Goal: Task Accomplishment & Management: Complete application form

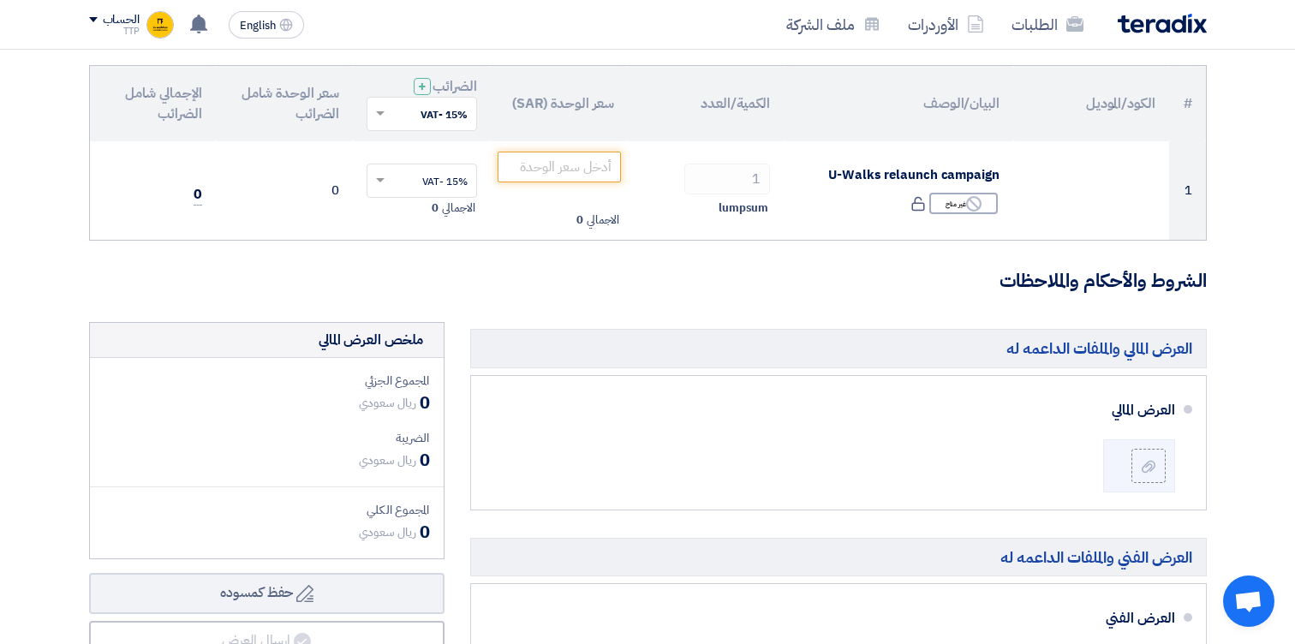
scroll to position [185, 0]
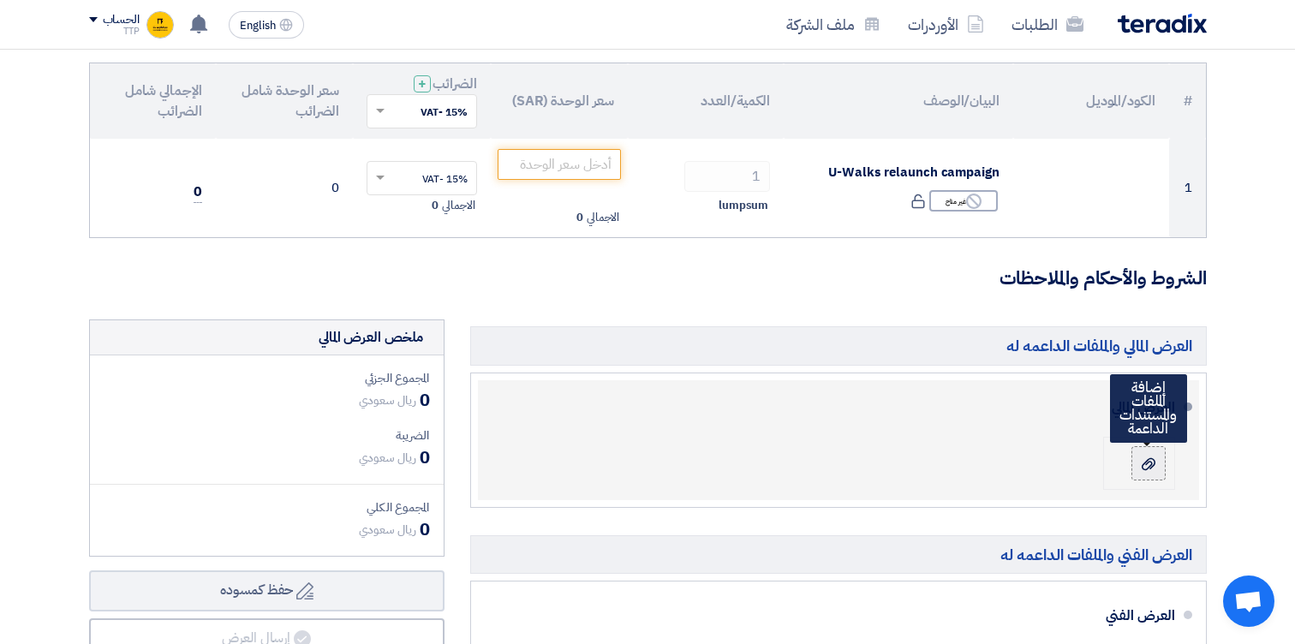
click at [1141, 457] on icon at bounding box center [1148, 464] width 14 height 14
click at [0, 0] on input "file" at bounding box center [0, 0] width 0 height 0
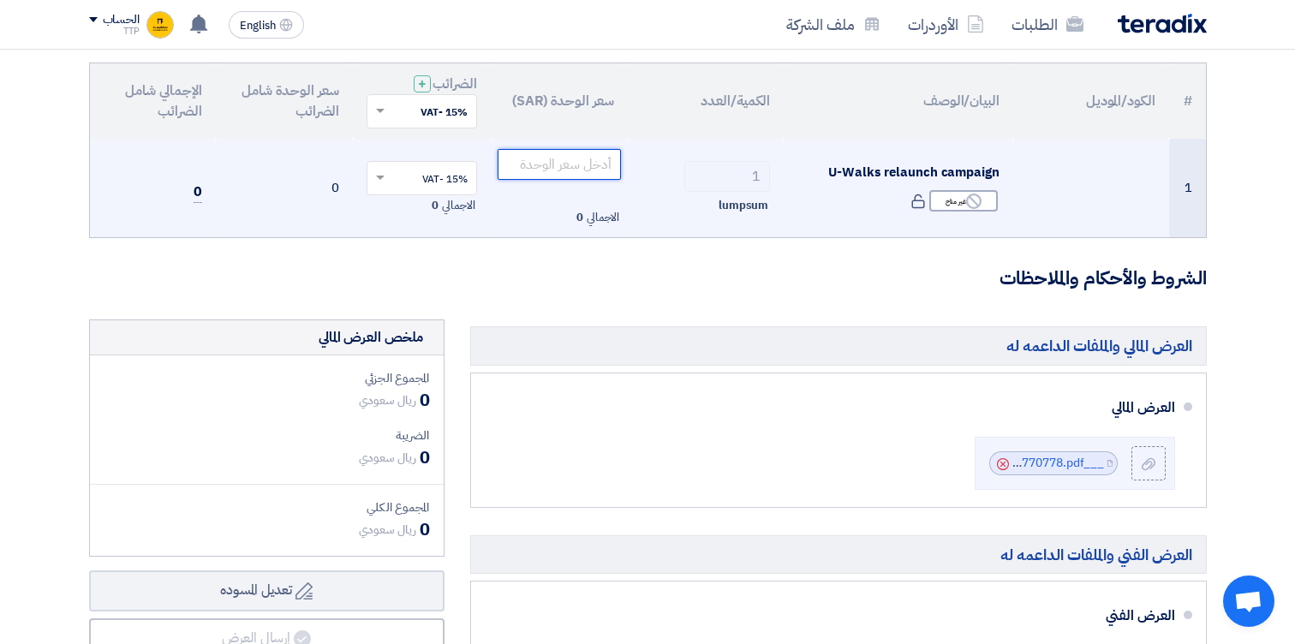
click at [569, 164] on input "number" at bounding box center [559, 164] width 124 height 31
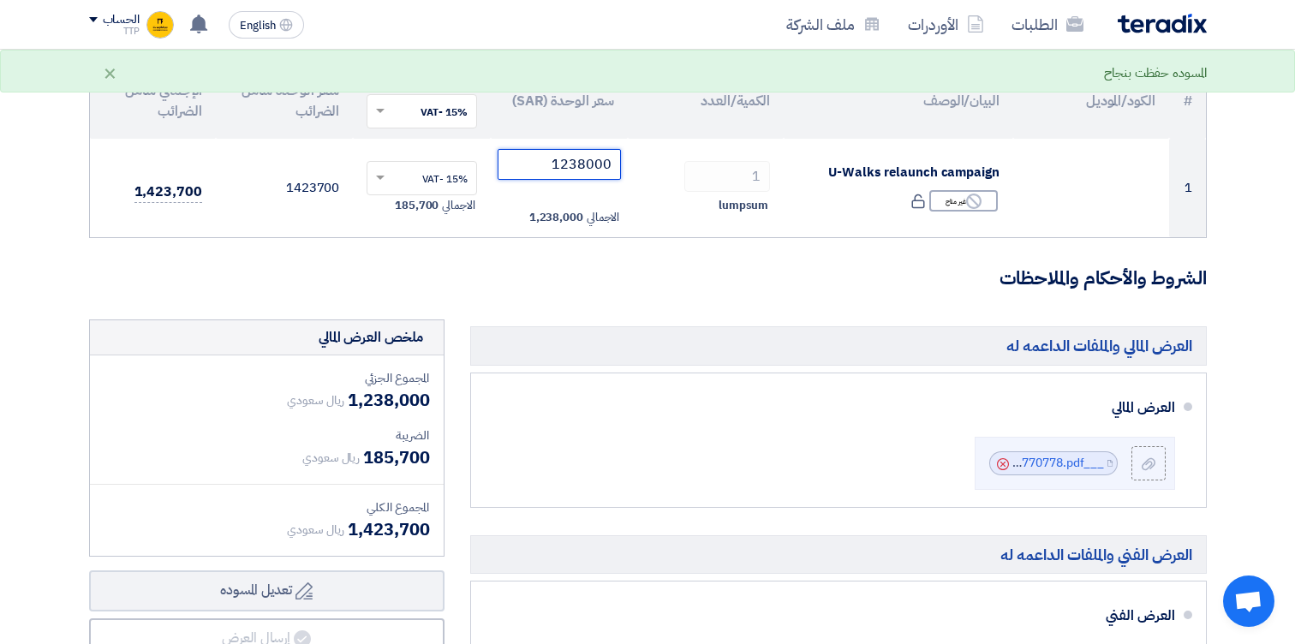
type input "1238000"
click at [575, 275] on h3 "الشروط والأحكام والملاحظات" at bounding box center [647, 278] width 1117 height 27
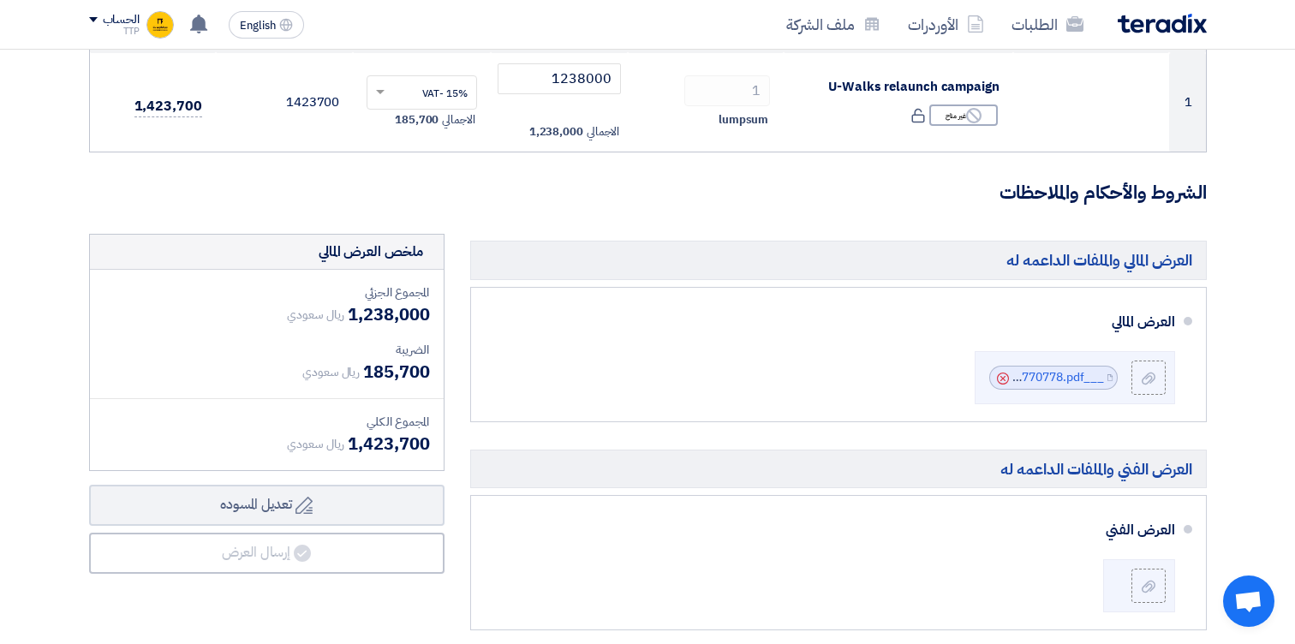
scroll to position [273, 0]
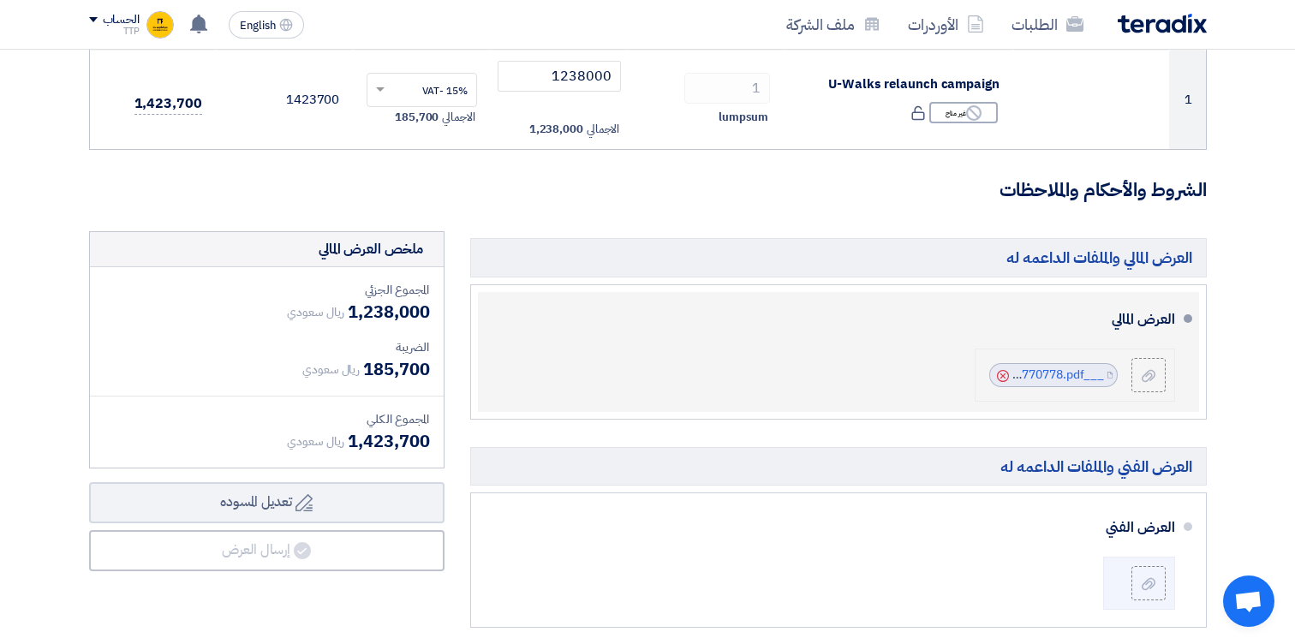
click at [1002, 376] on use at bounding box center [1003, 376] width 12 height 12
click at [1157, 382] on div at bounding box center [1148, 374] width 21 height 17
click at [0, 0] on input "file" at bounding box center [0, 0] width 0 height 0
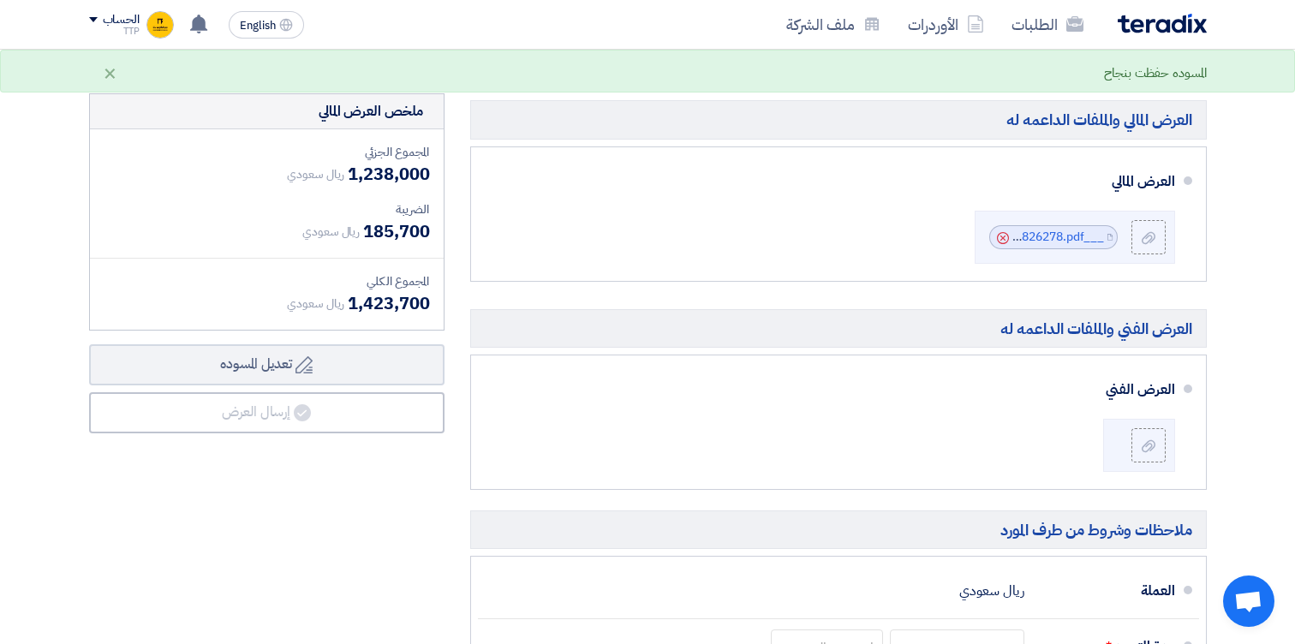
scroll to position [421, 0]
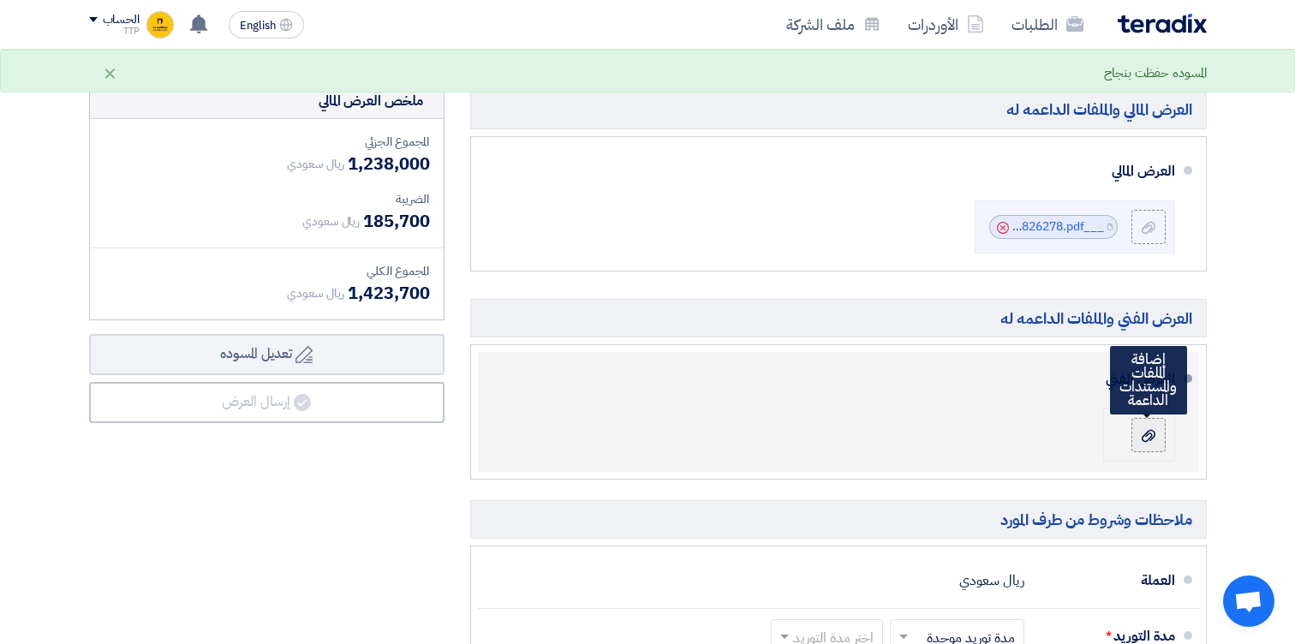
click at [1155, 432] on div at bounding box center [1148, 434] width 21 height 17
click at [0, 0] on input "file" at bounding box center [0, 0] width 0 height 0
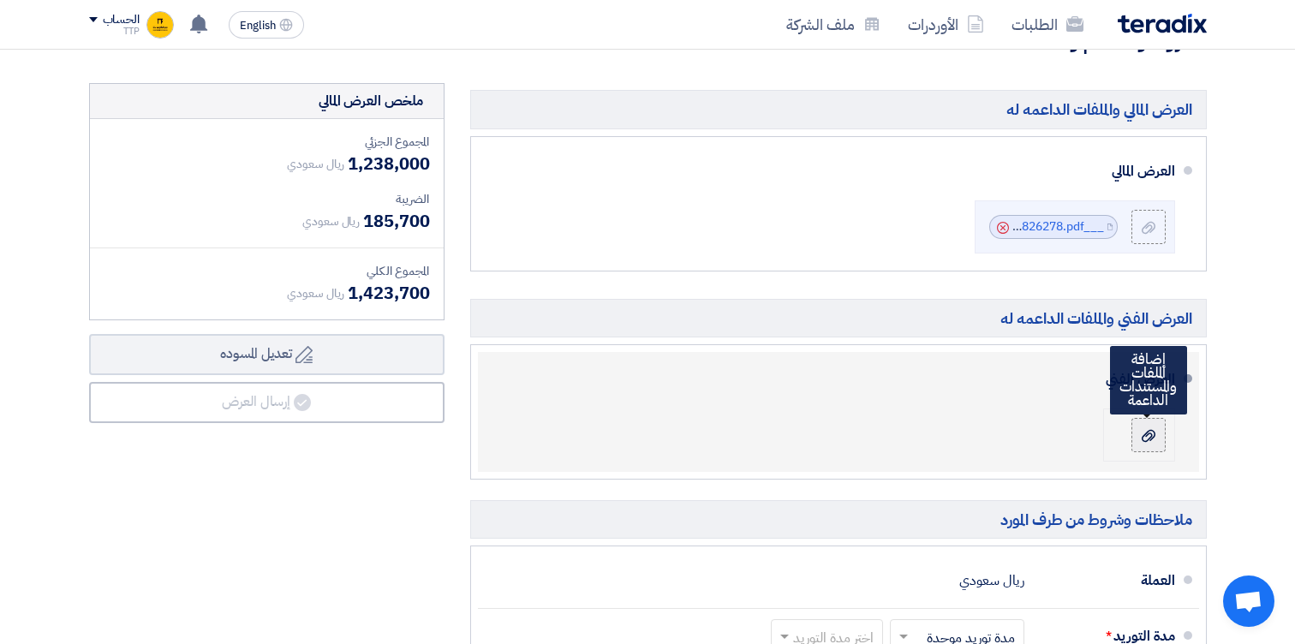
click at [1141, 432] on icon at bounding box center [1148, 436] width 14 height 14
click at [0, 0] on input "file" at bounding box center [0, 0] width 0 height 0
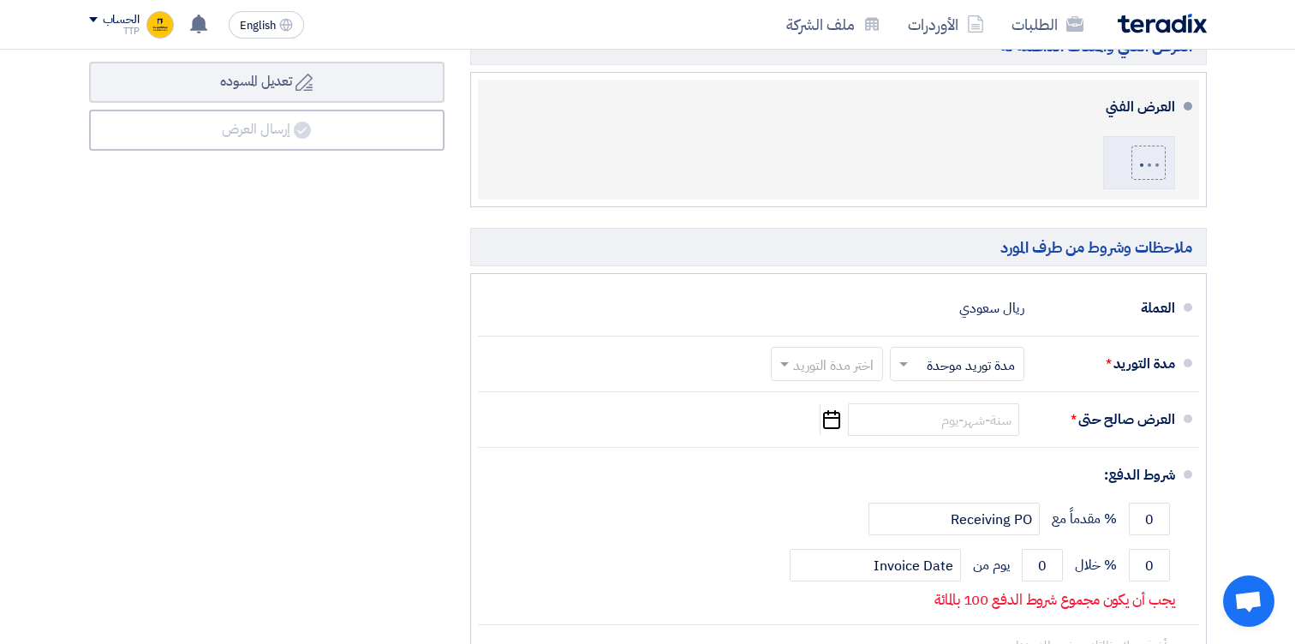
scroll to position [689, 0]
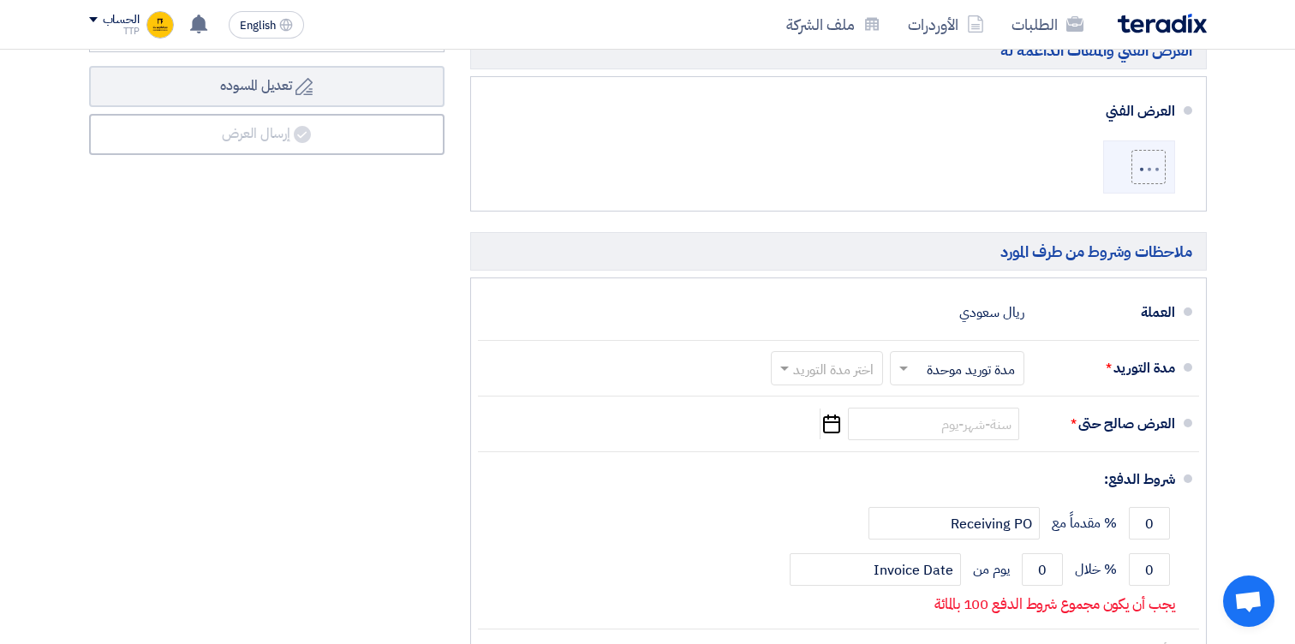
click at [348, 368] on div "ملخص [PERSON_NAME] المجموع الجزئي ريال سعودي 1,238,000 الضريبة ريال سعودي" at bounding box center [266, 271] width 381 height 913
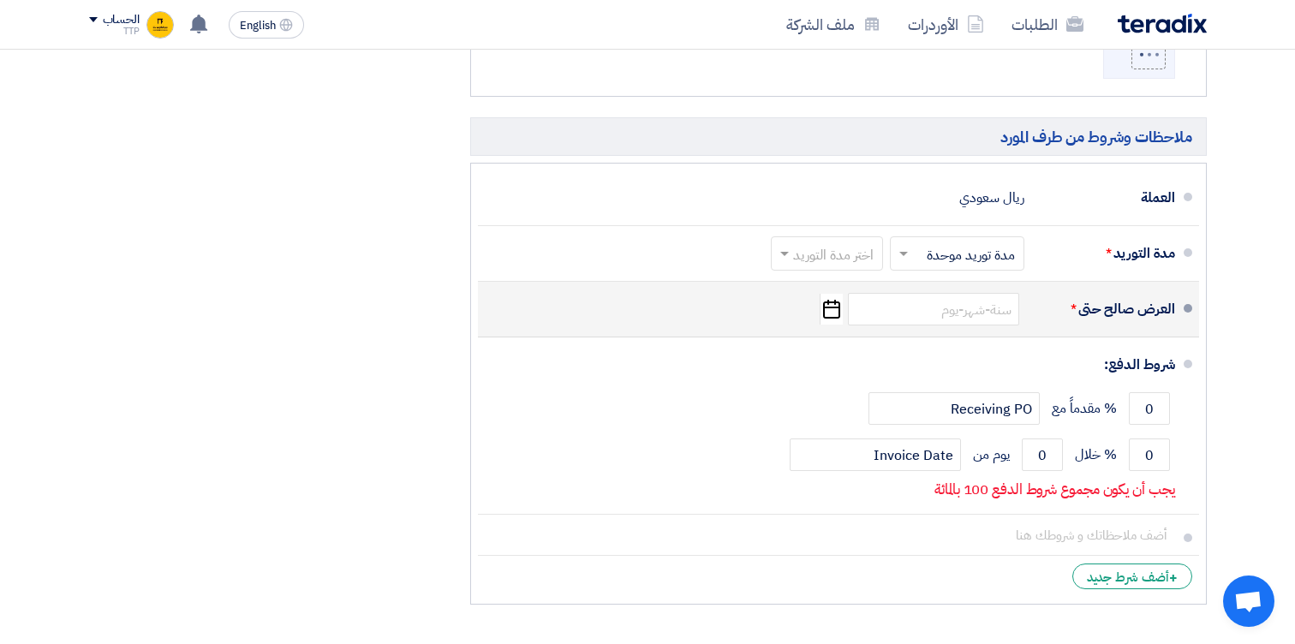
scroll to position [808, 0]
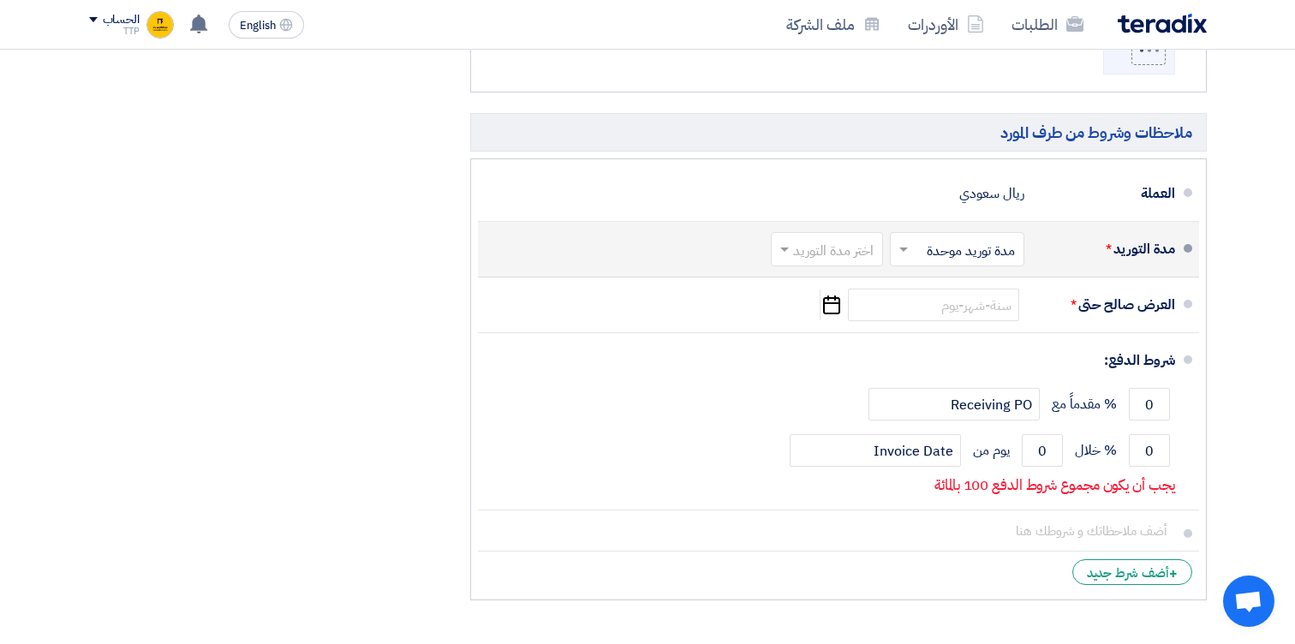
click at [815, 253] on input "text" at bounding box center [823, 251] width 104 height 25
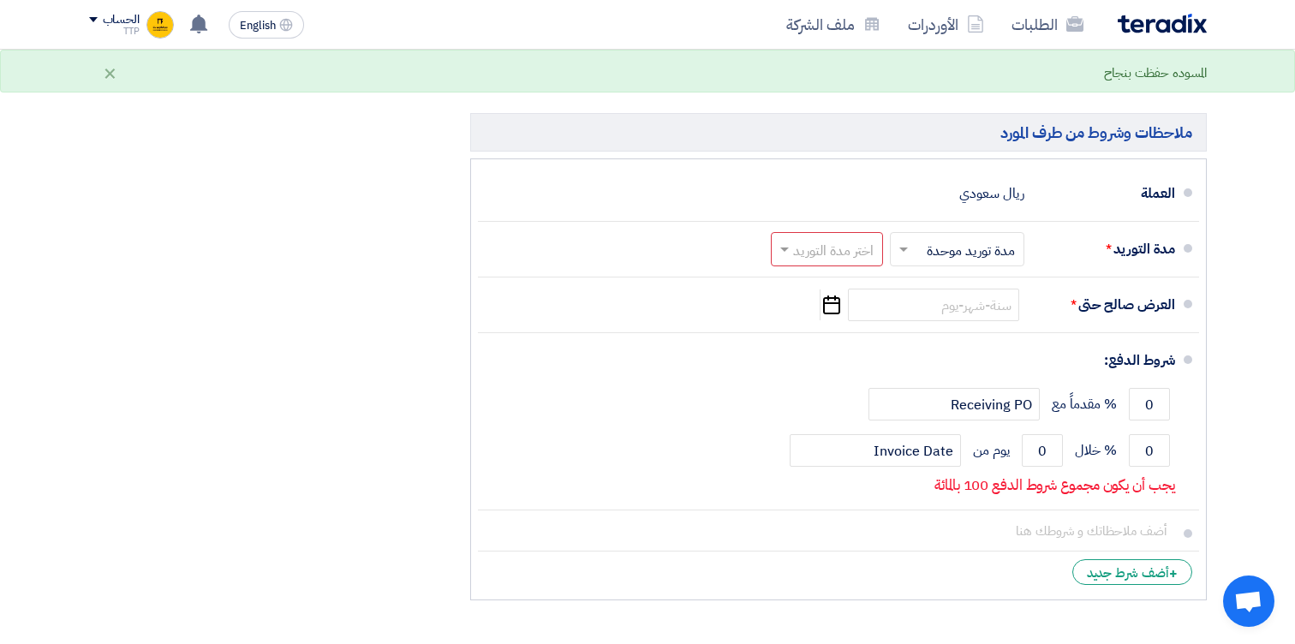
click at [424, 249] on div "ملخص [PERSON_NAME] المجموع الجزئي ريال سعودي 1,238,000 الضريبة ريال سعودي" at bounding box center [266, 152] width 381 height 913
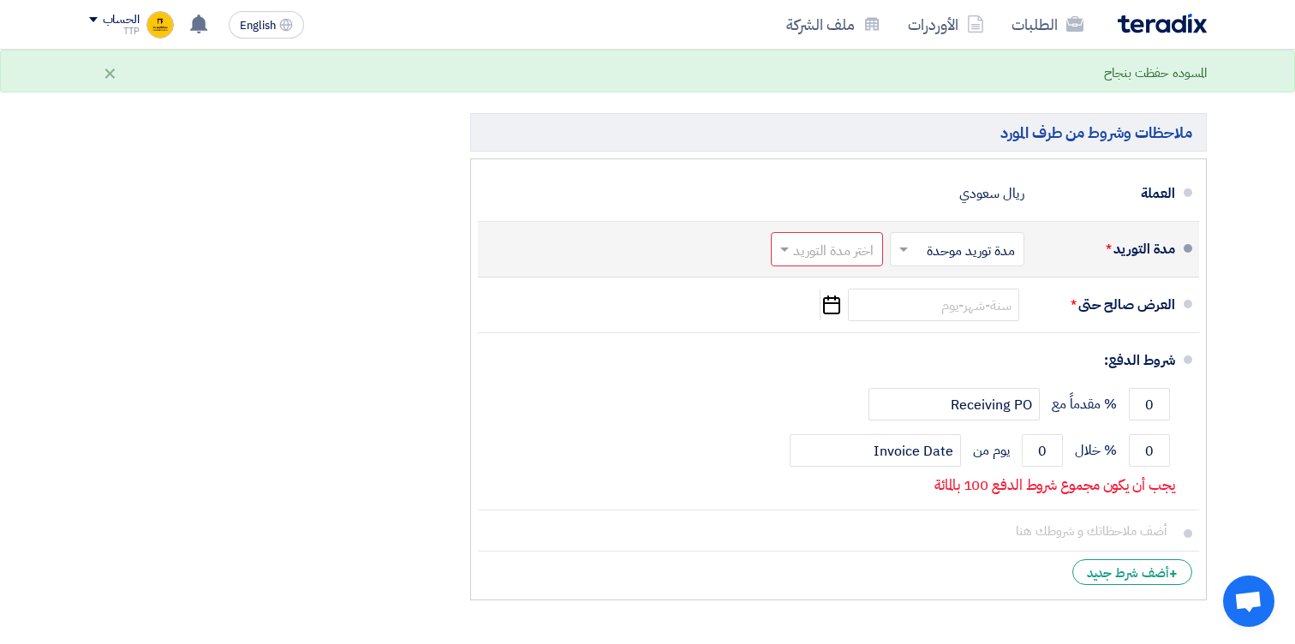
click at [920, 252] on input "text" at bounding box center [953, 251] width 126 height 25
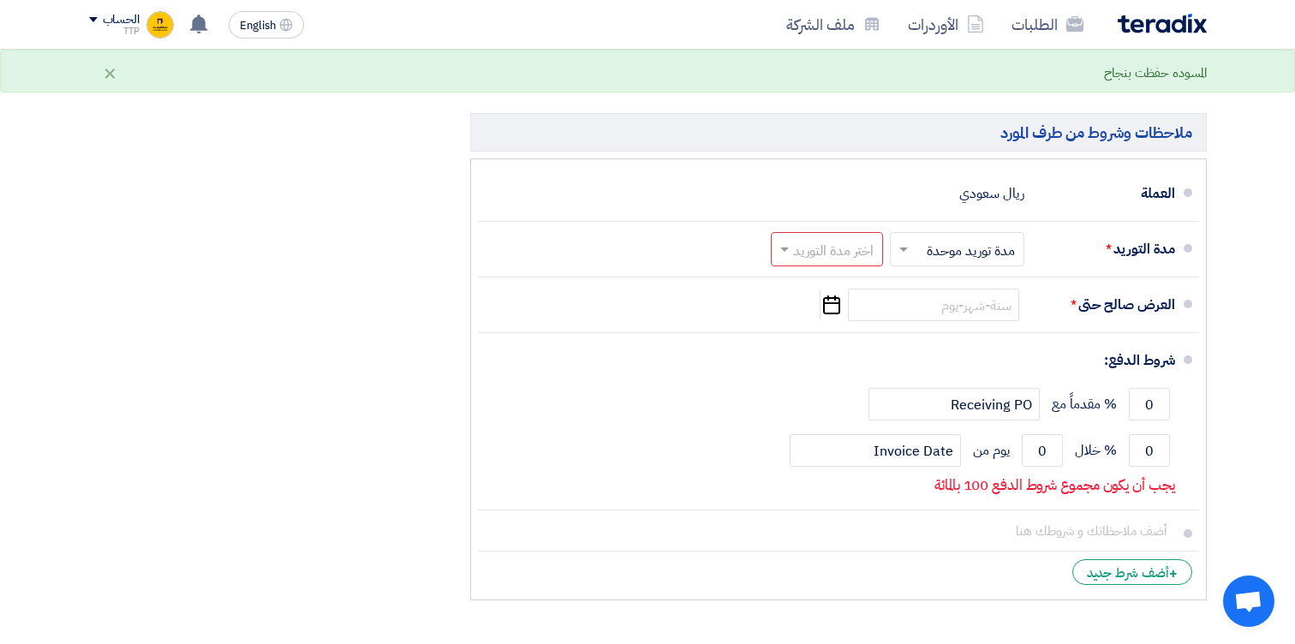
click at [356, 243] on div "ملخص [PERSON_NAME] المجموع الجزئي ريال سعودي 1,238,000 الضريبة ريال سعودي" at bounding box center [266, 152] width 381 height 913
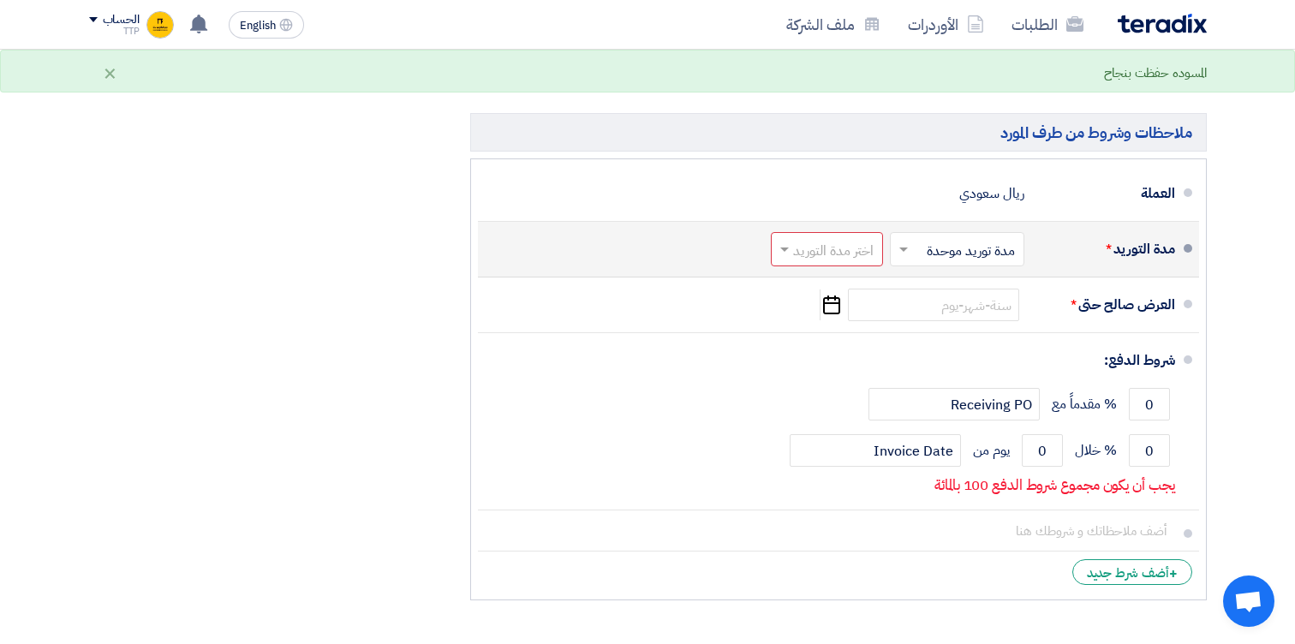
click at [792, 251] on span at bounding box center [781, 249] width 21 height 17
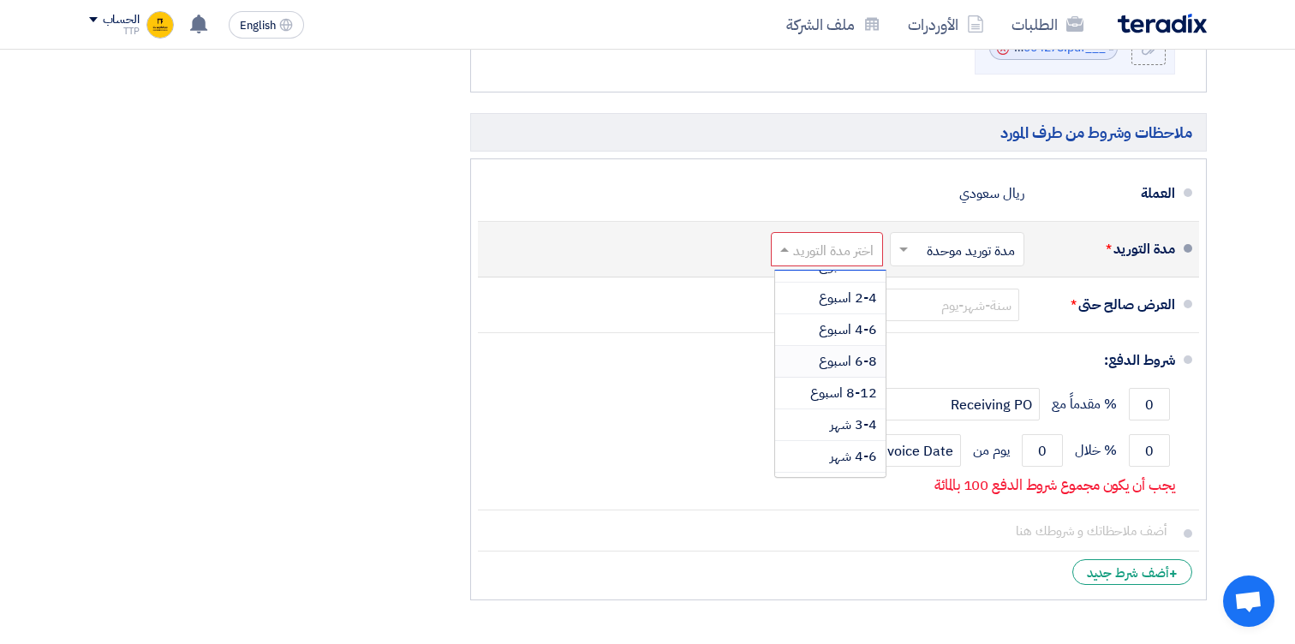
click at [843, 354] on span "6-8 اسبوع" at bounding box center [848, 361] width 58 height 21
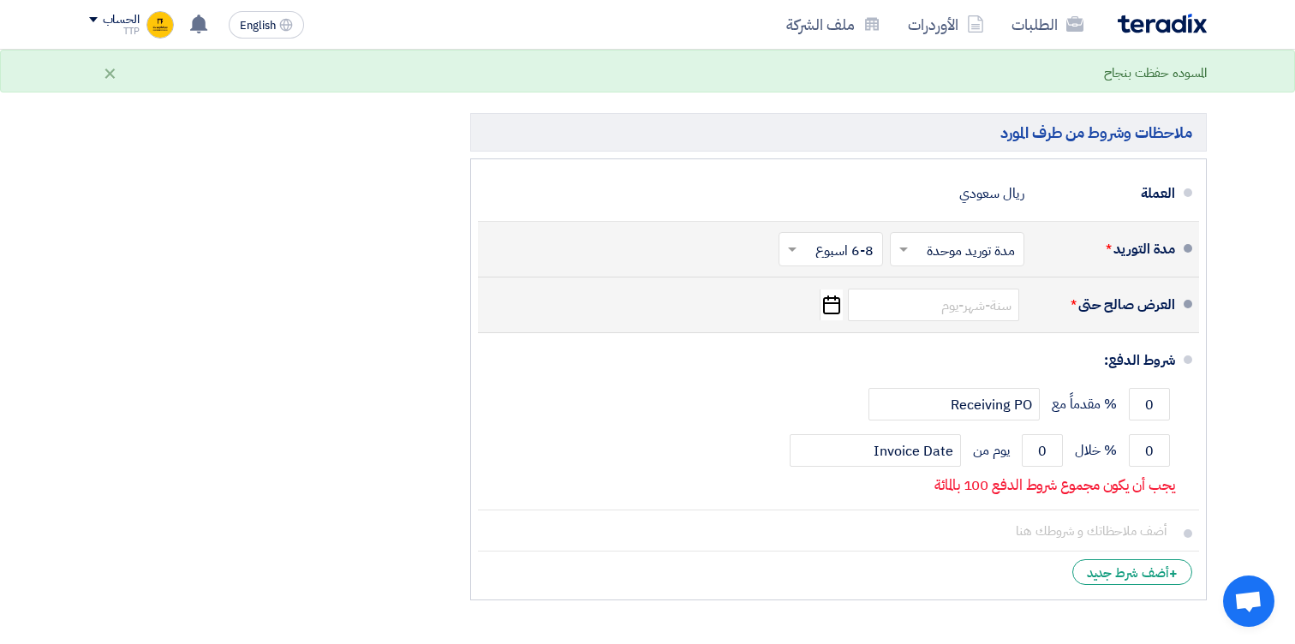
click at [837, 307] on icon "Pick a date" at bounding box center [830, 304] width 23 height 31
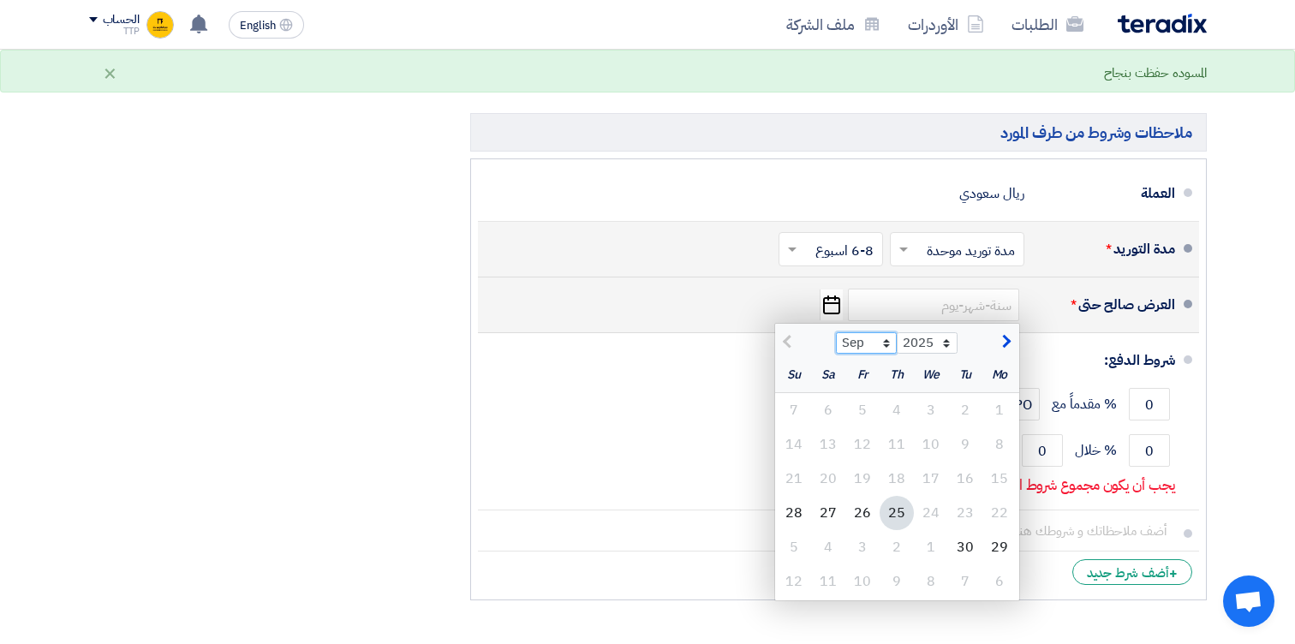
click at [866, 350] on select "Sep Oct Nov Dec" at bounding box center [866, 343] width 61 height 22
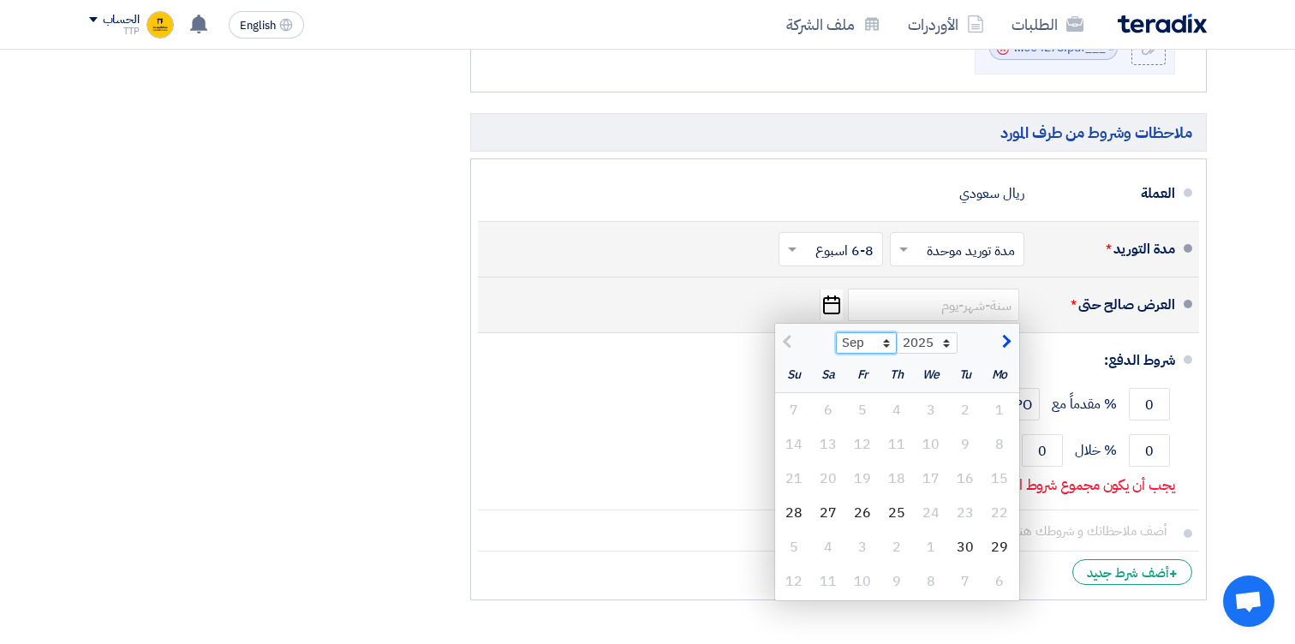
select select "12"
click at [836, 332] on select "Sep Oct Nov Dec" at bounding box center [866, 343] width 61 height 22
click at [902, 520] on div "25" at bounding box center [896, 513] width 34 height 34
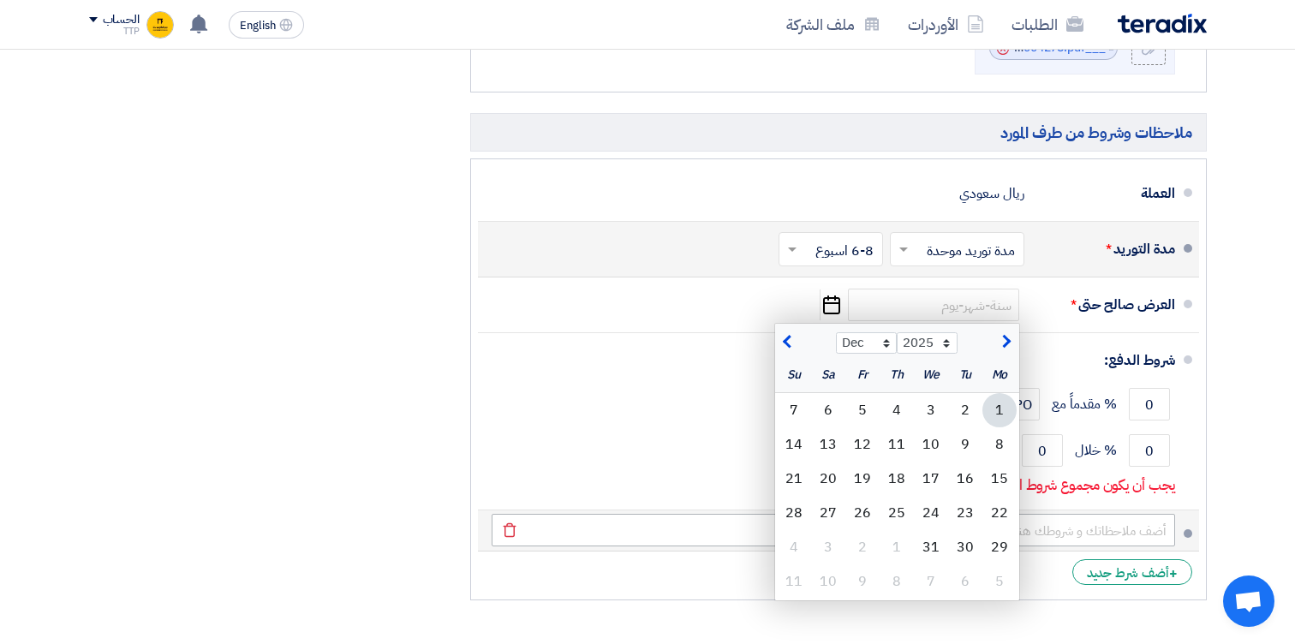
type input "[DATE]"
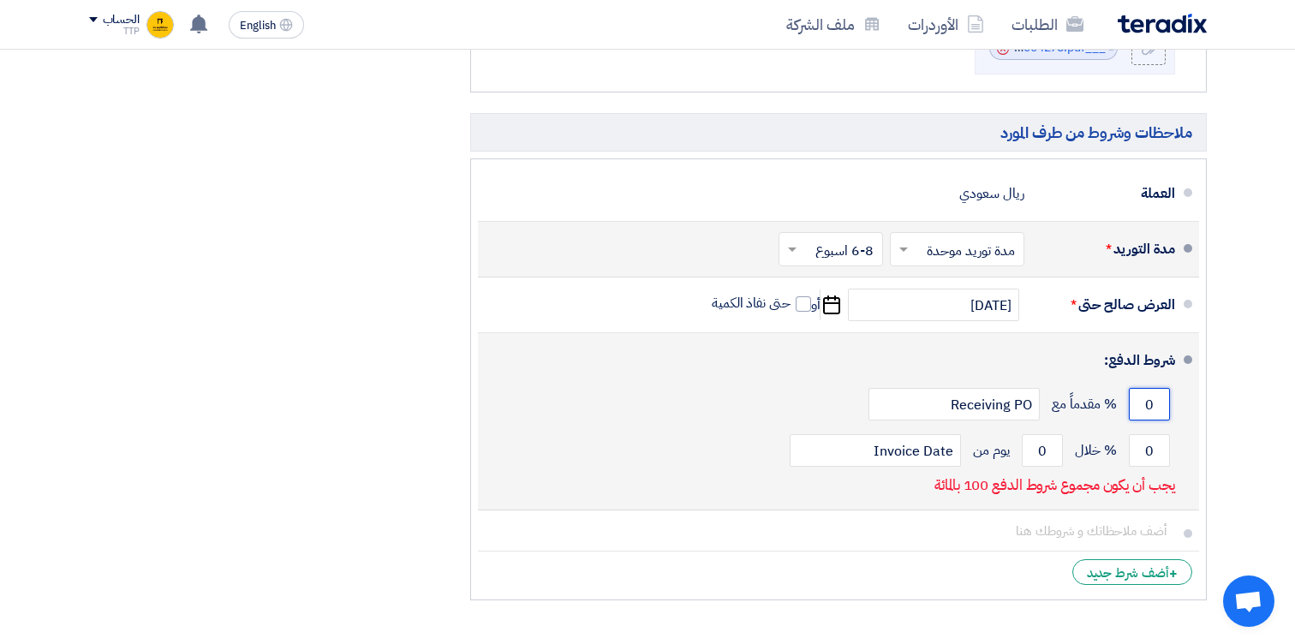
click at [1153, 406] on input "0" at bounding box center [1149, 404] width 41 height 33
type input "50"
click at [1147, 456] on input "0" at bounding box center [1149, 450] width 41 height 33
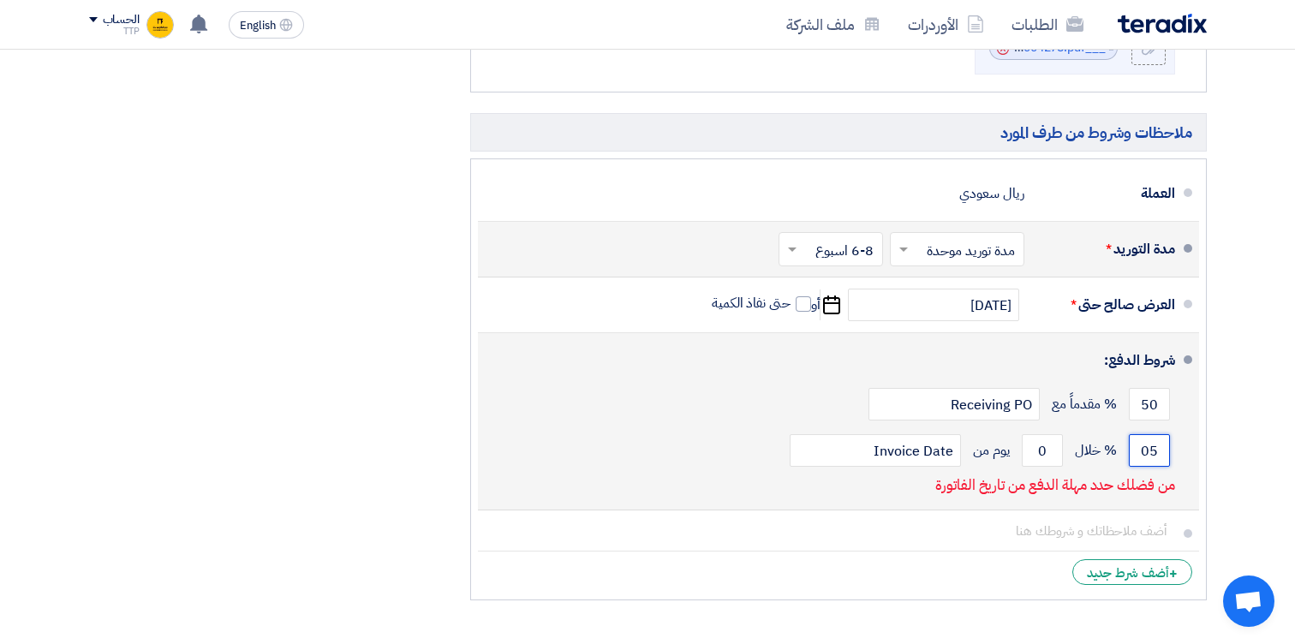
type input "0"
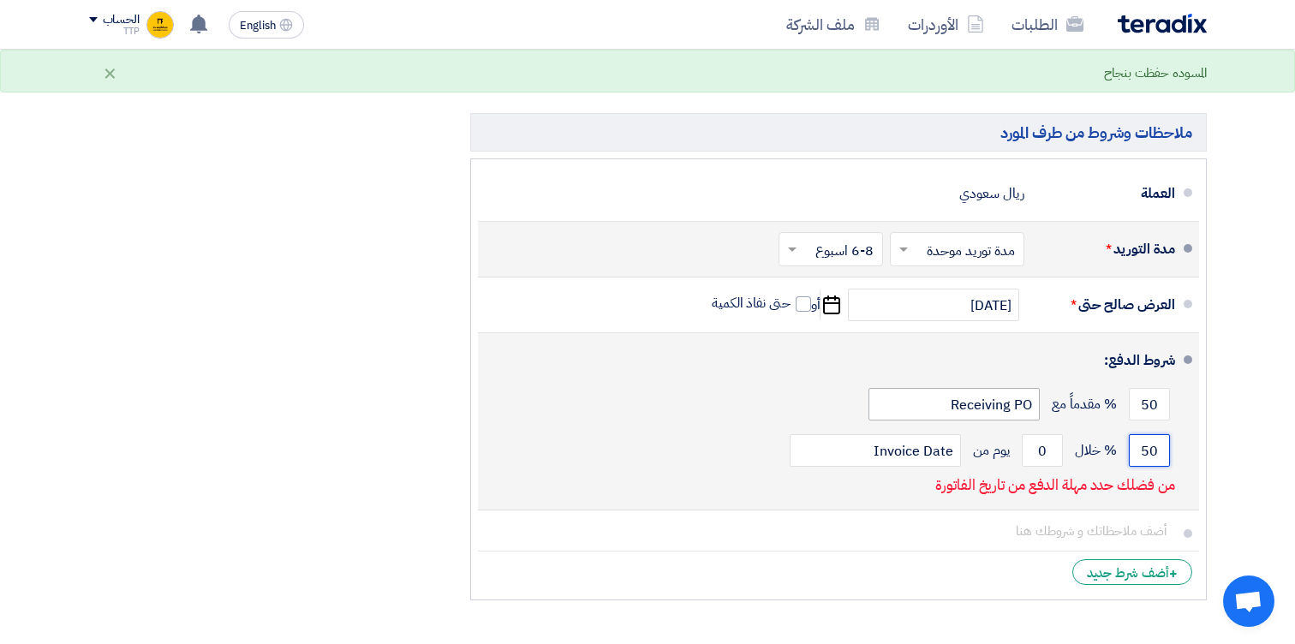
type input "50"
click at [1016, 409] on input "Receiving PO" at bounding box center [953, 404] width 171 height 33
click at [893, 453] on input "Invoice Date" at bounding box center [874, 450] width 171 height 33
click at [1037, 456] on input "0" at bounding box center [1042, 450] width 41 height 33
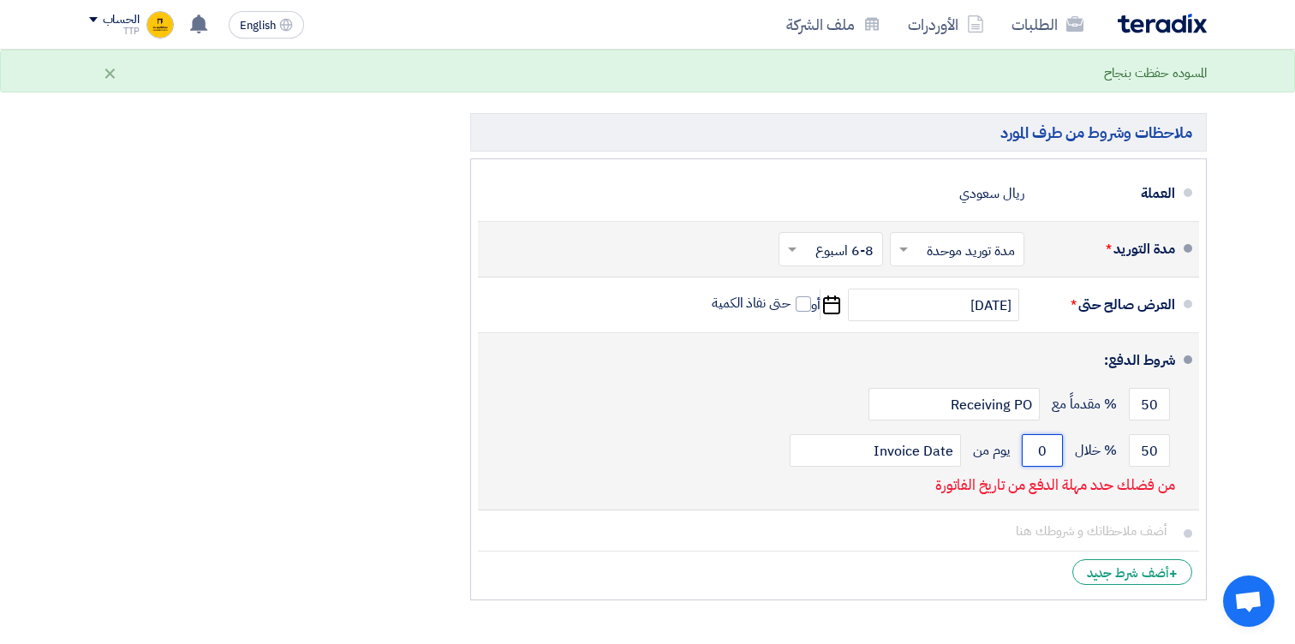
click at [1043, 454] on input "0" at bounding box center [1042, 450] width 41 height 33
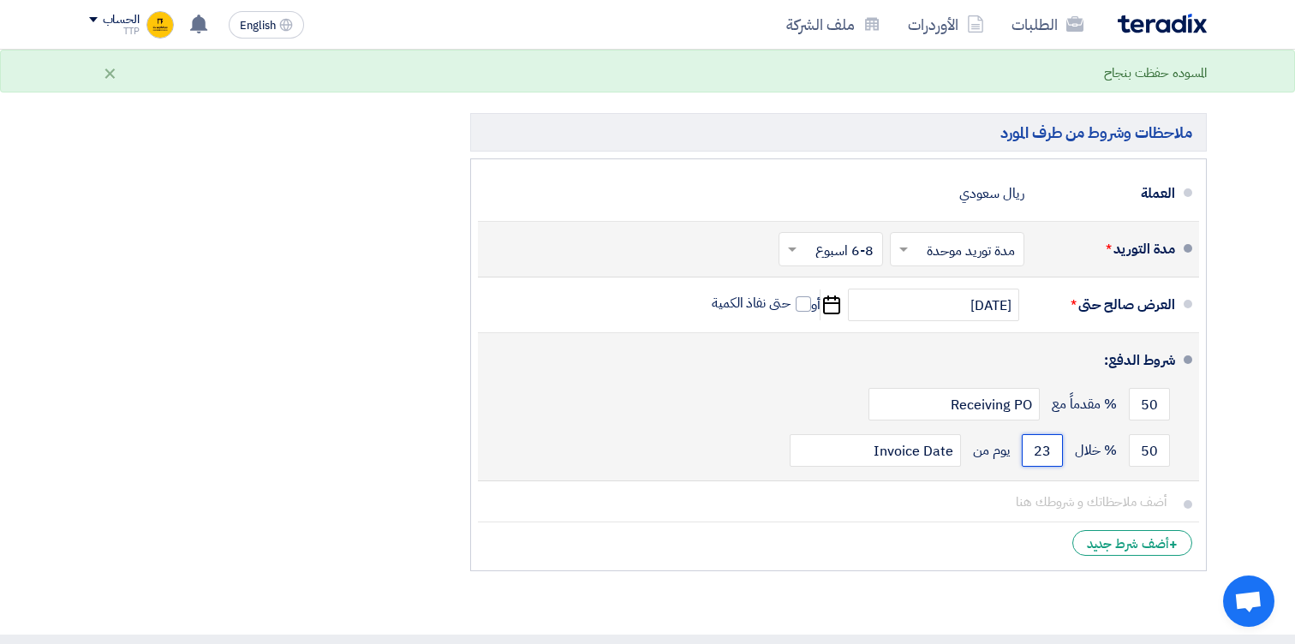
type input "2"
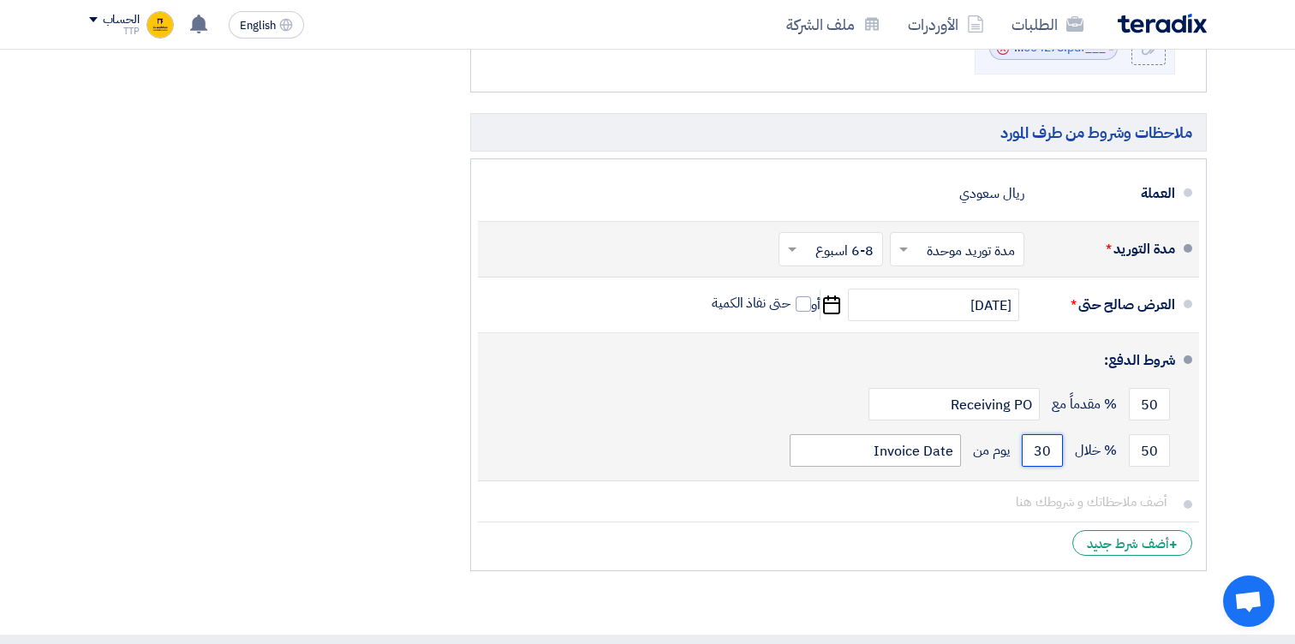
type input "30"
click at [901, 452] on input "Invoice Date" at bounding box center [874, 450] width 171 height 33
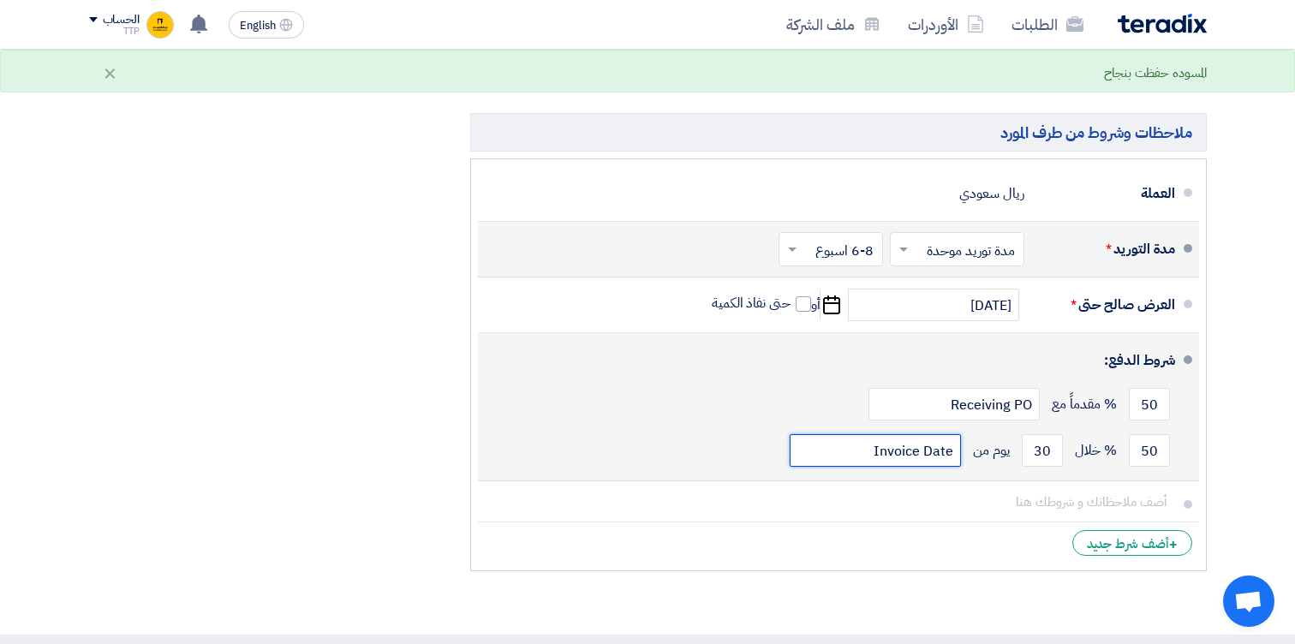
click at [901, 452] on input "Invoice Date" at bounding box center [874, 450] width 171 height 33
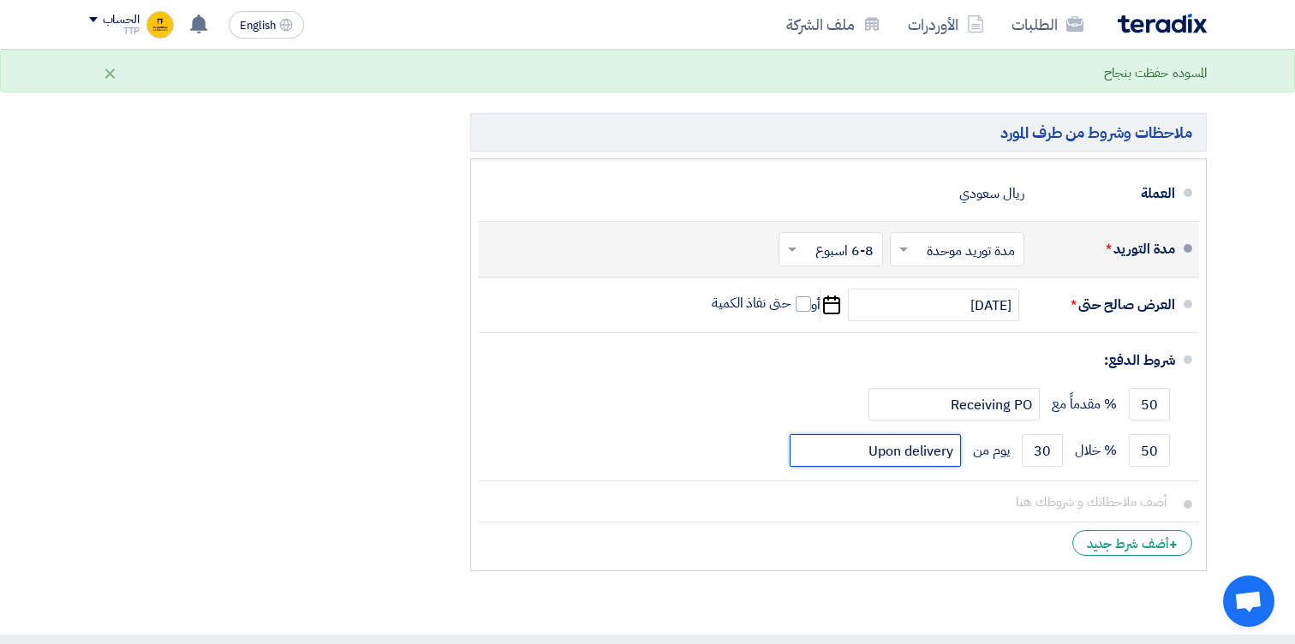
type input "Upon delivery"
click at [282, 457] on div "ملخص [PERSON_NAME] المجموع الجزئي ريال سعودي 1,238,000 الضريبة ريال سعودي" at bounding box center [266, 138] width 381 height 884
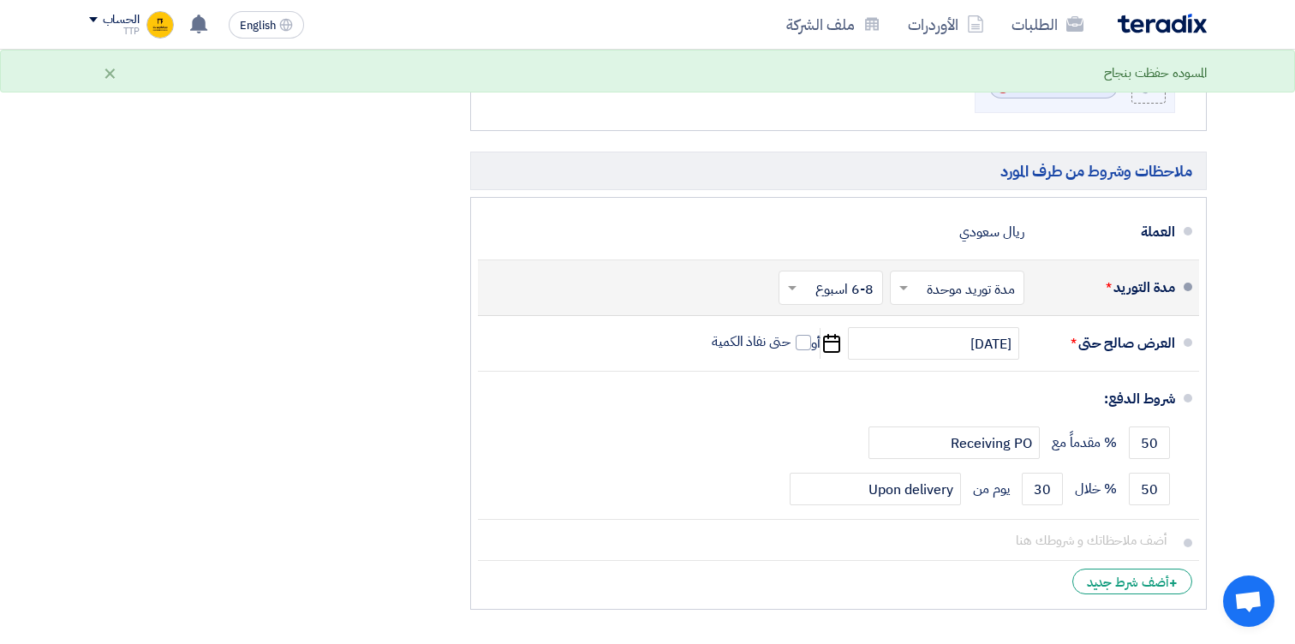
scroll to position [754, 0]
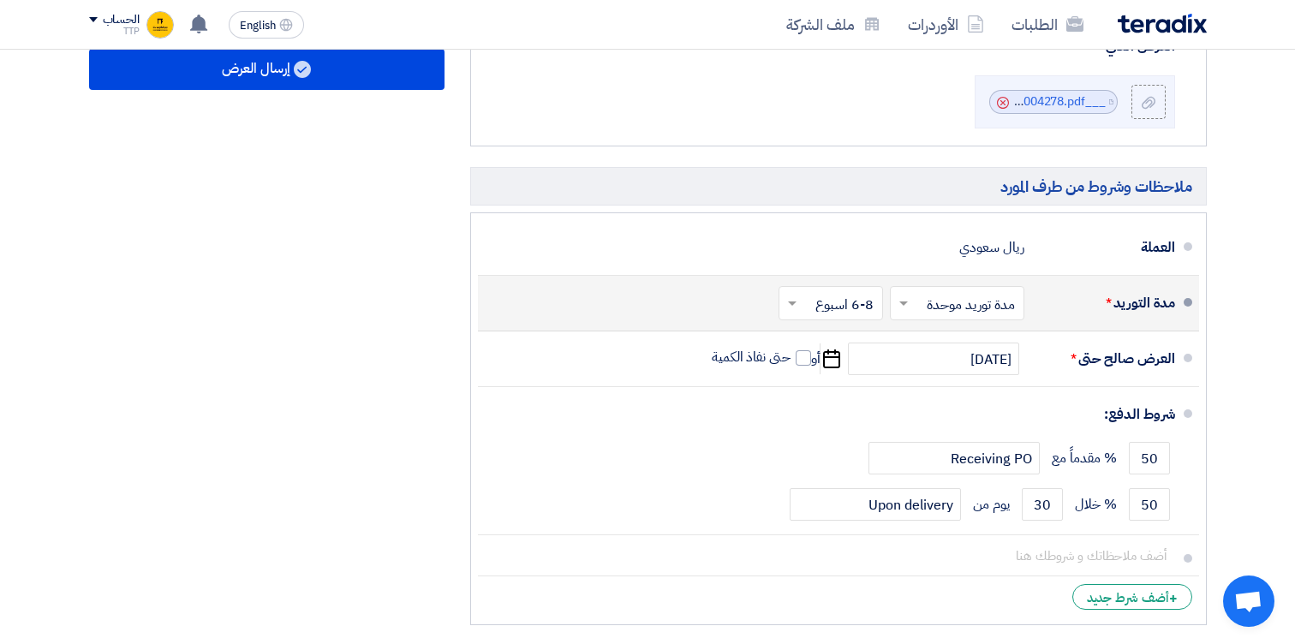
click at [798, 303] on span at bounding box center [789, 303] width 21 height 17
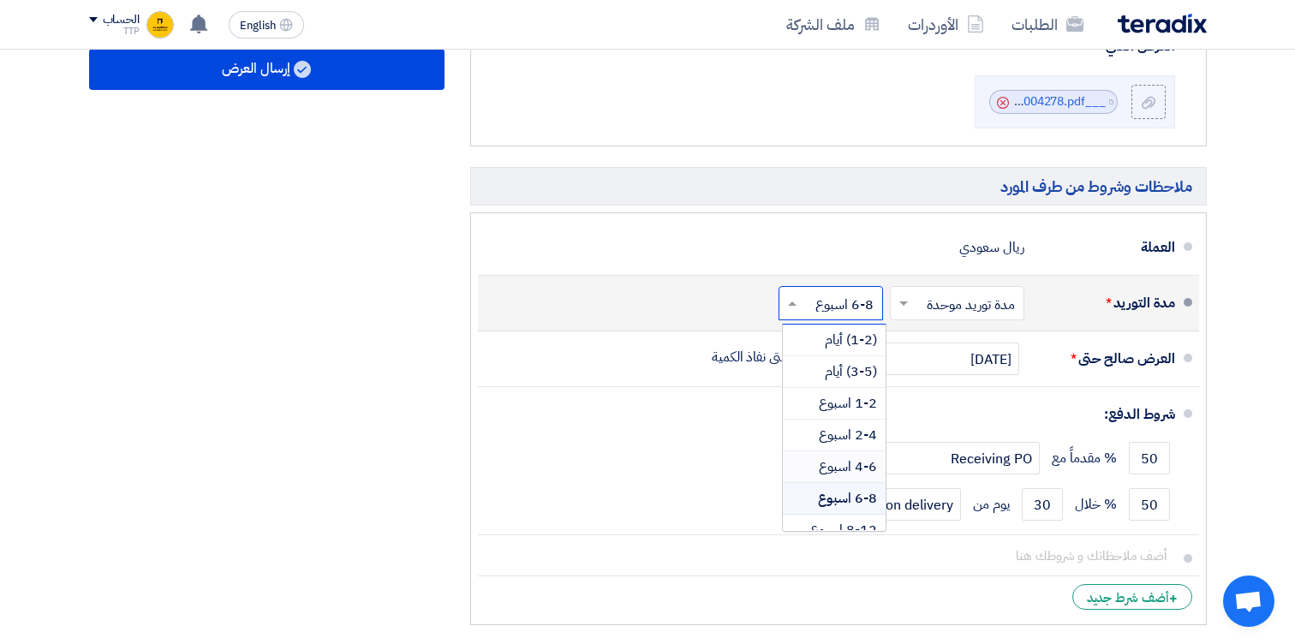
click at [839, 468] on span "4-6 اسبوع" at bounding box center [848, 466] width 58 height 21
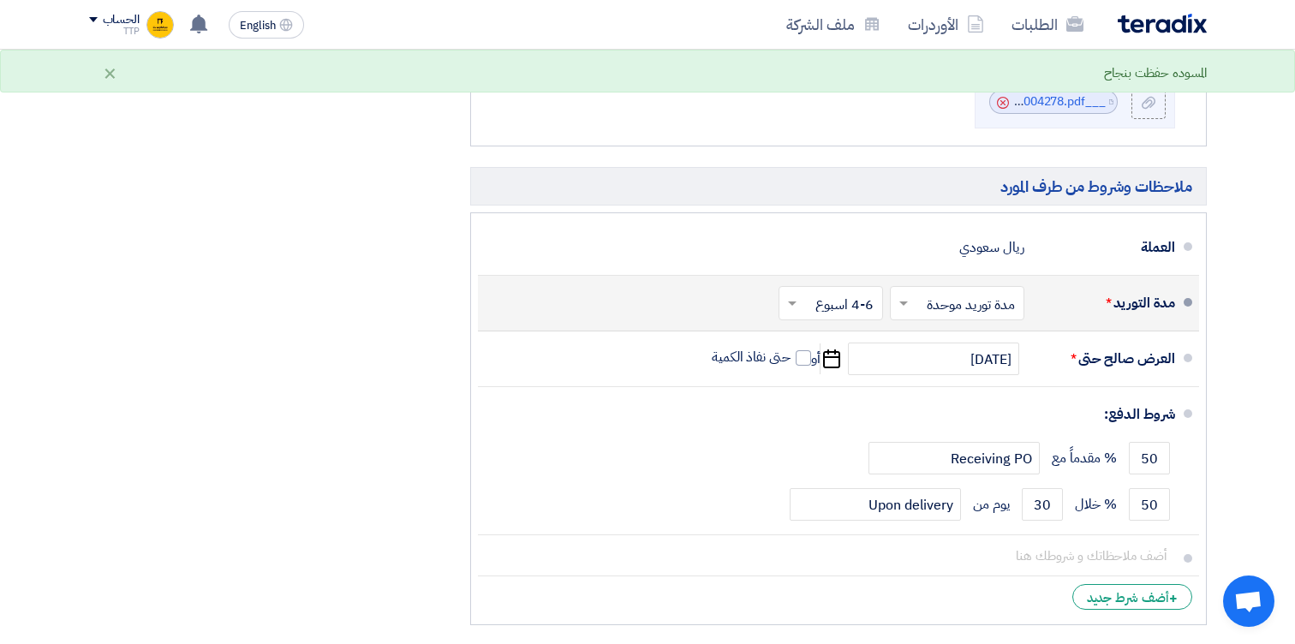
click at [801, 302] on input "text" at bounding box center [827, 305] width 96 height 25
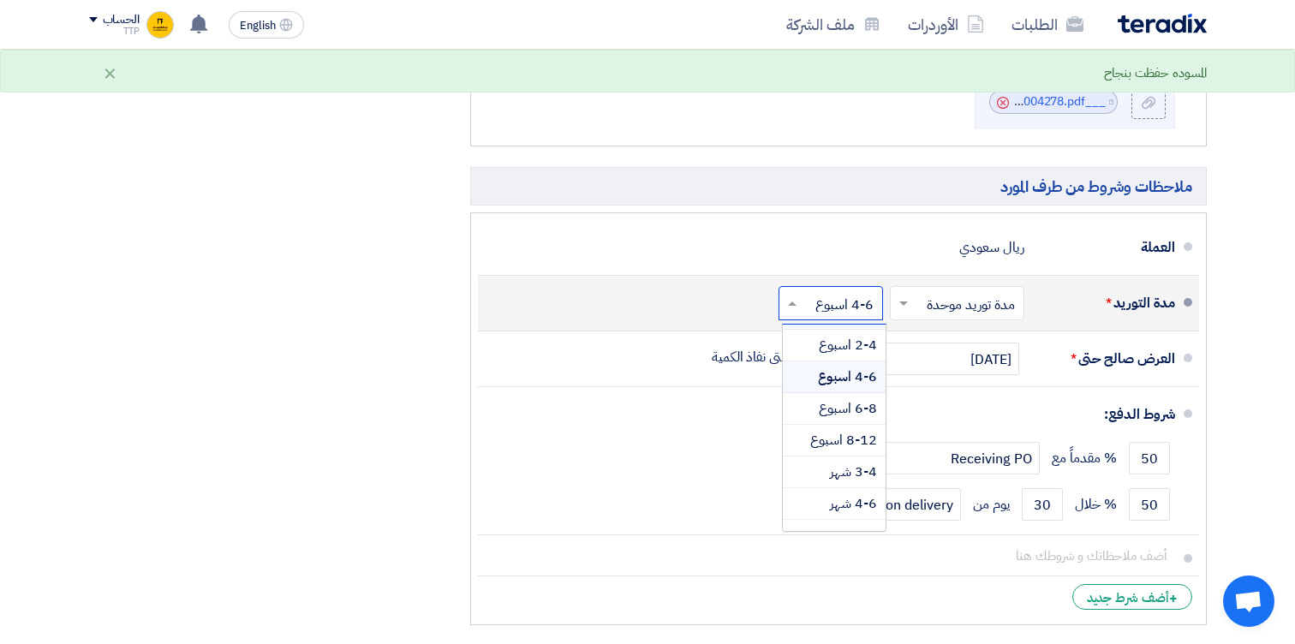
scroll to position [94, 0]
click at [835, 464] on span "3-4 شهر" at bounding box center [853, 467] width 47 height 21
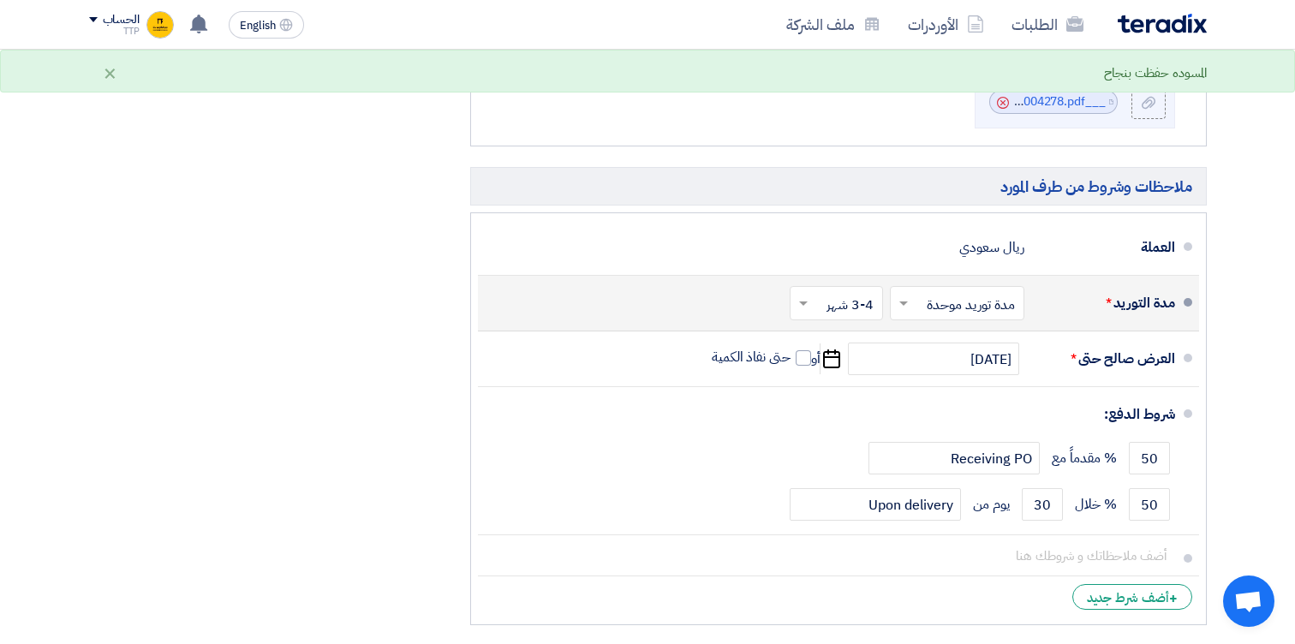
click at [360, 366] on div "ملخص [PERSON_NAME] المجموع الجزئي ريال سعودي 1,238,000 الضريبة ريال سعودي" at bounding box center [266, 192] width 381 height 884
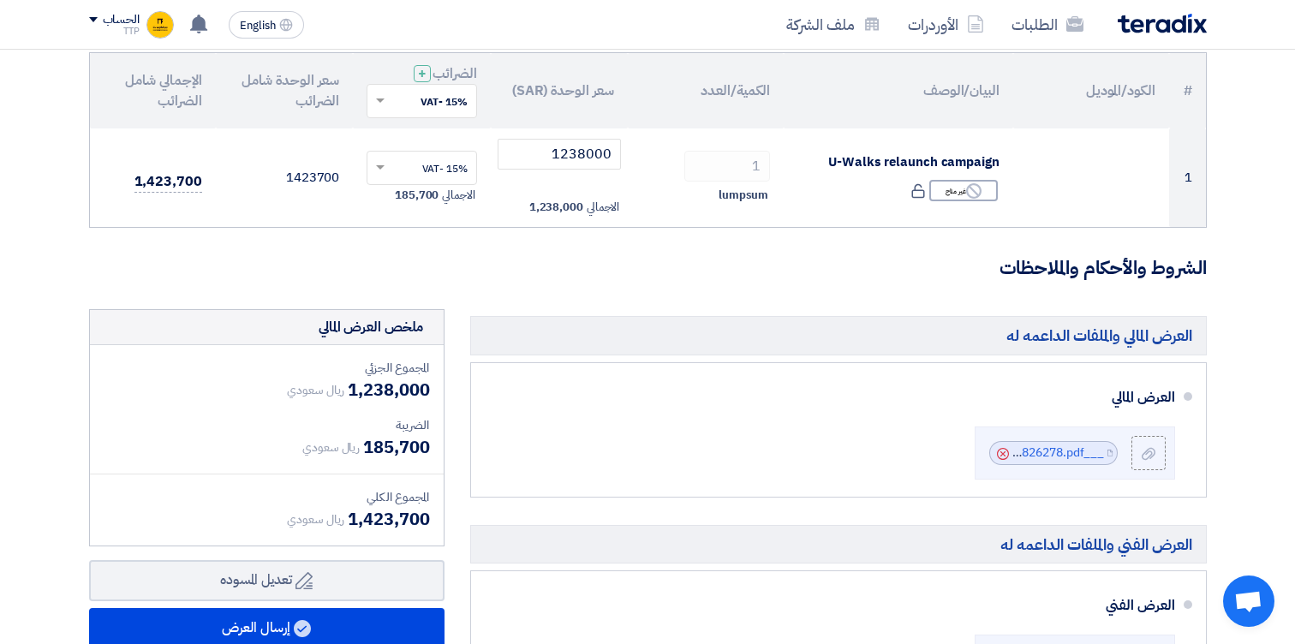
scroll to position [0, 0]
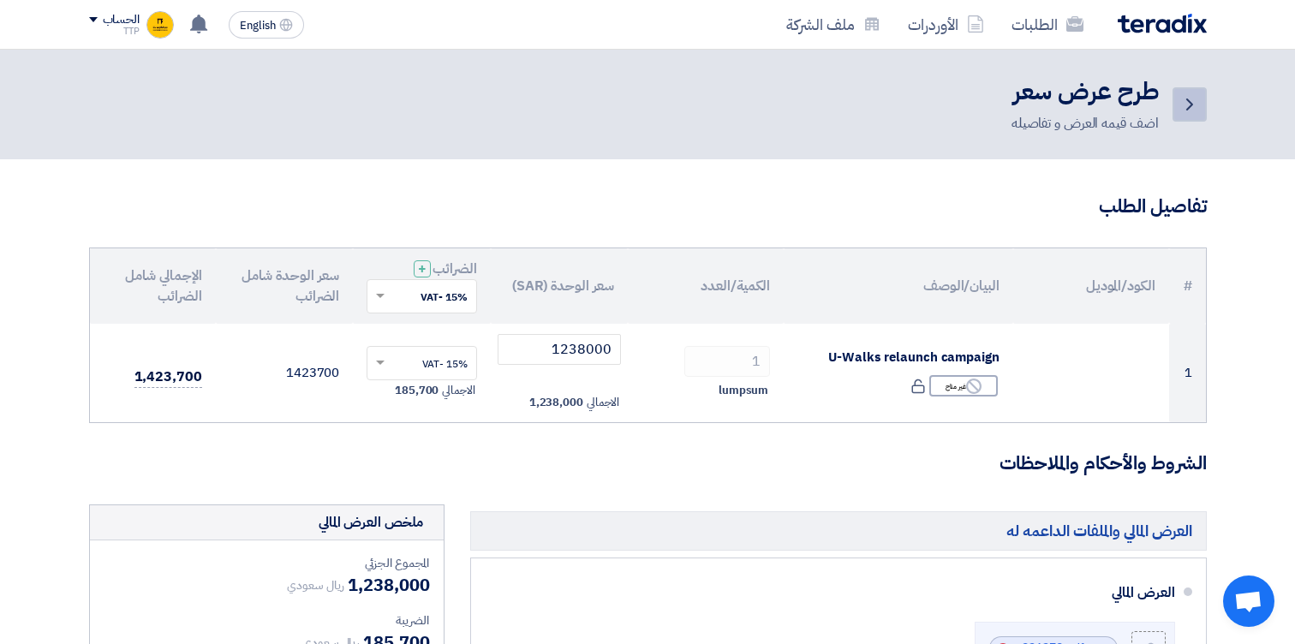
click at [1185, 107] on icon "Back" at bounding box center [1189, 104] width 21 height 21
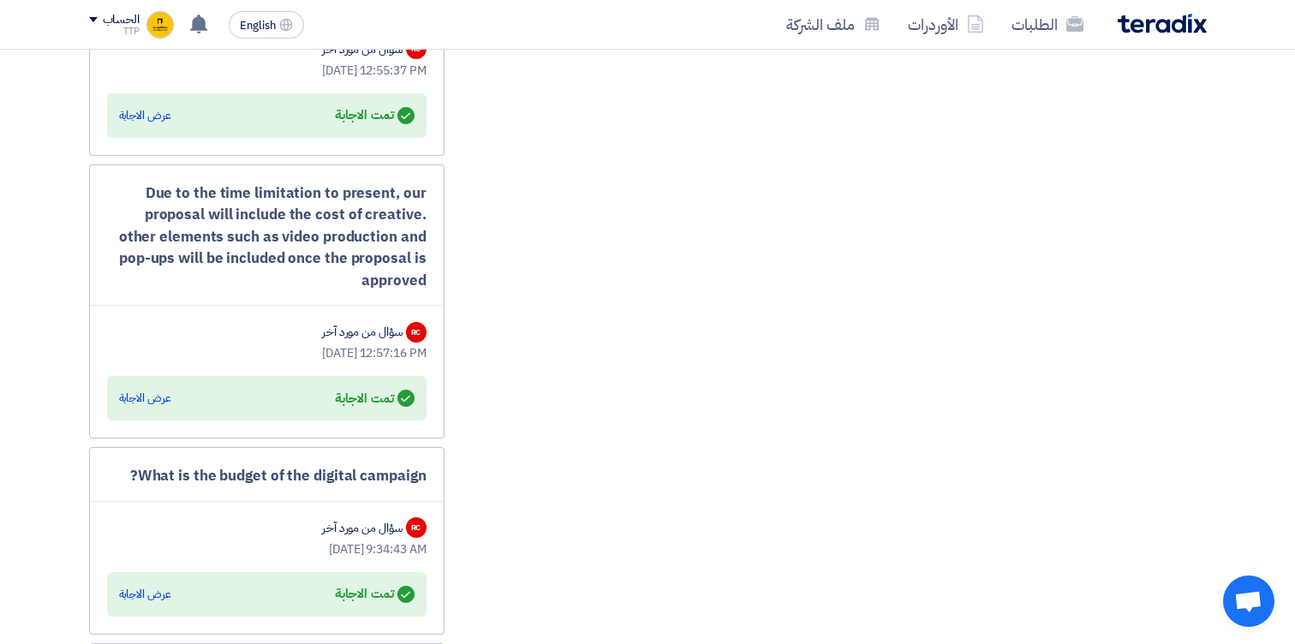
scroll to position [1918, 0]
click at [152, 394] on div "عرض الاجابة" at bounding box center [145, 397] width 52 height 17
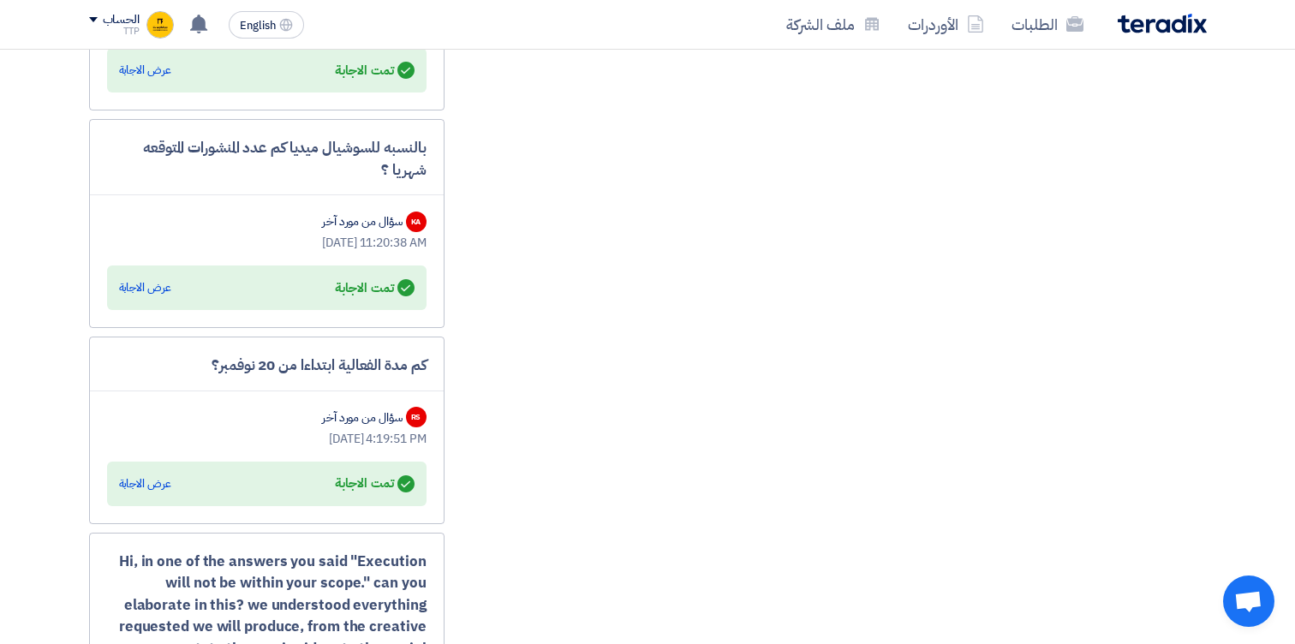
scroll to position [3102, 0]
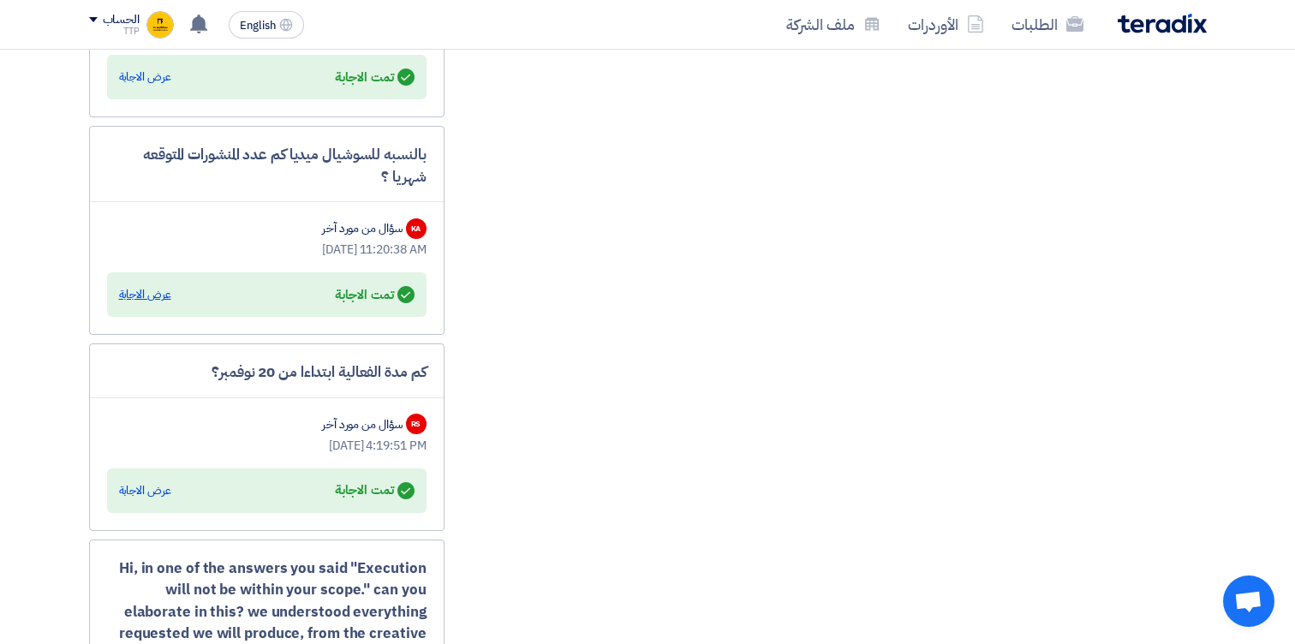
click at [152, 297] on div "عرض الاجابة" at bounding box center [145, 294] width 52 height 17
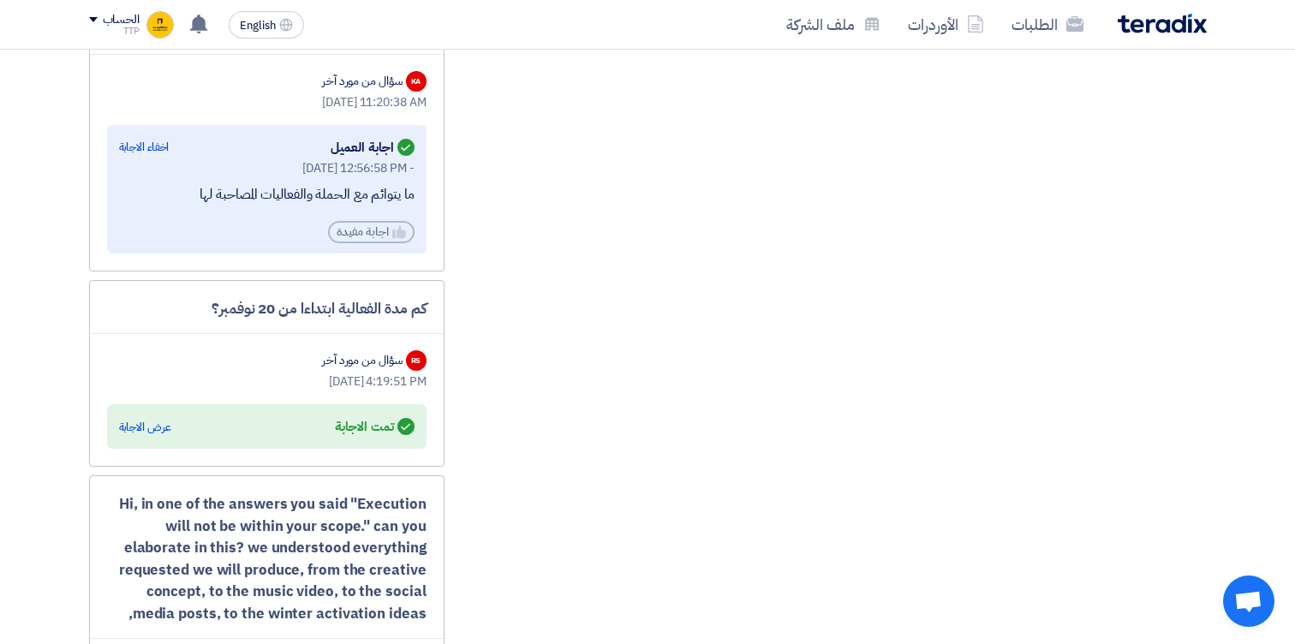
scroll to position [3262, 0]
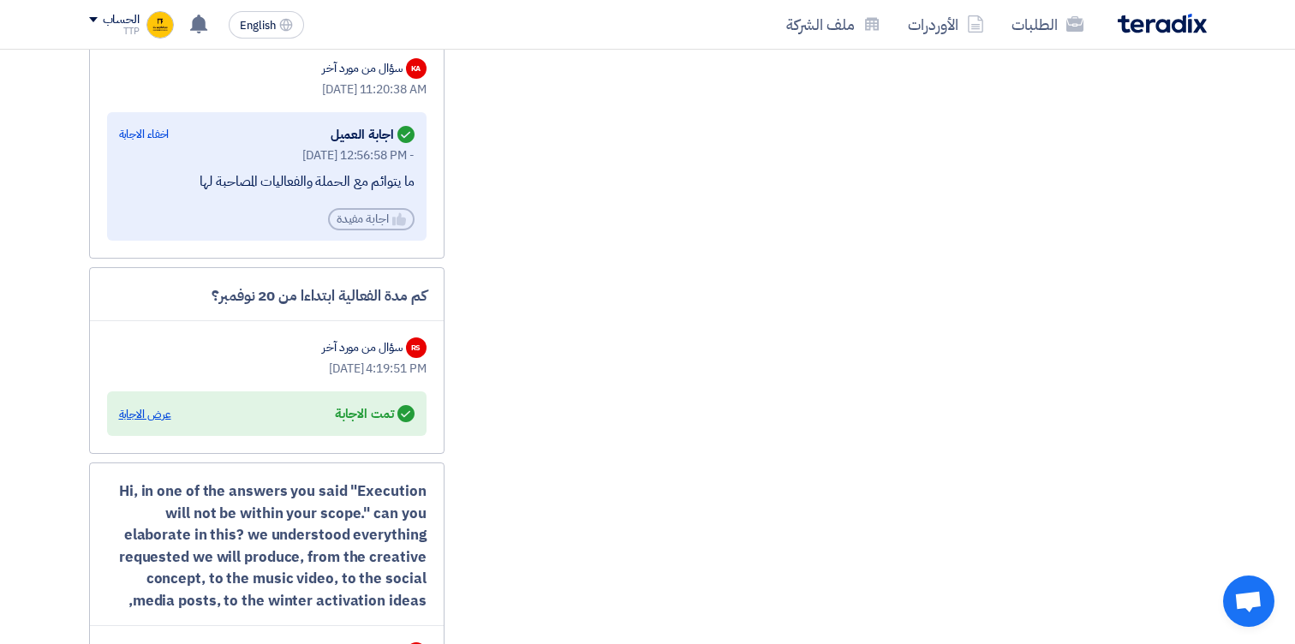
click at [148, 414] on div "عرض الاجابة" at bounding box center [145, 414] width 52 height 17
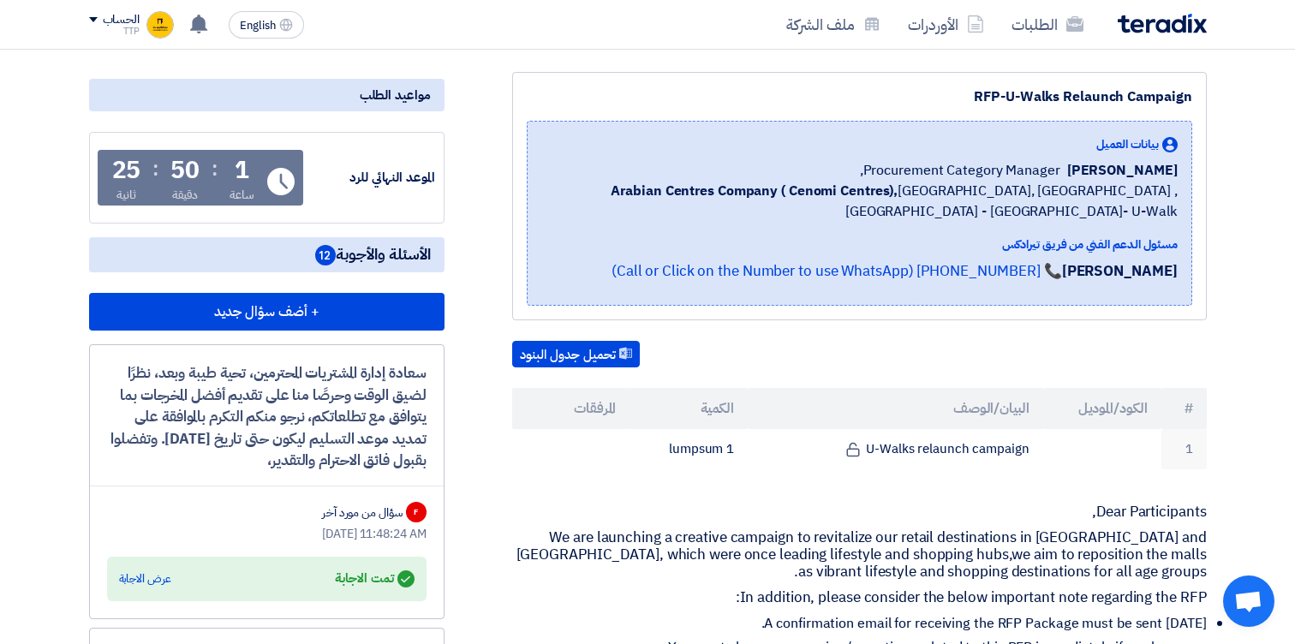
scroll to position [0, 0]
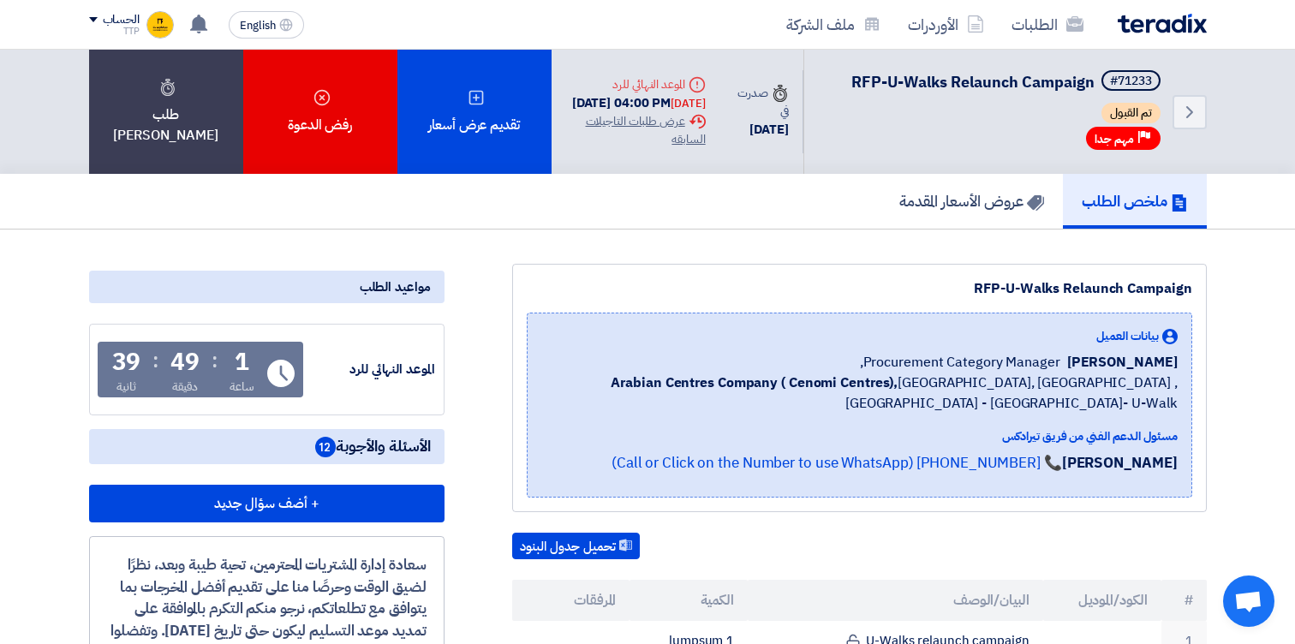
click at [668, 211] on div "ملخص الطلب عروض الأسعار المقدمة" at bounding box center [647, 201] width 1117 height 55
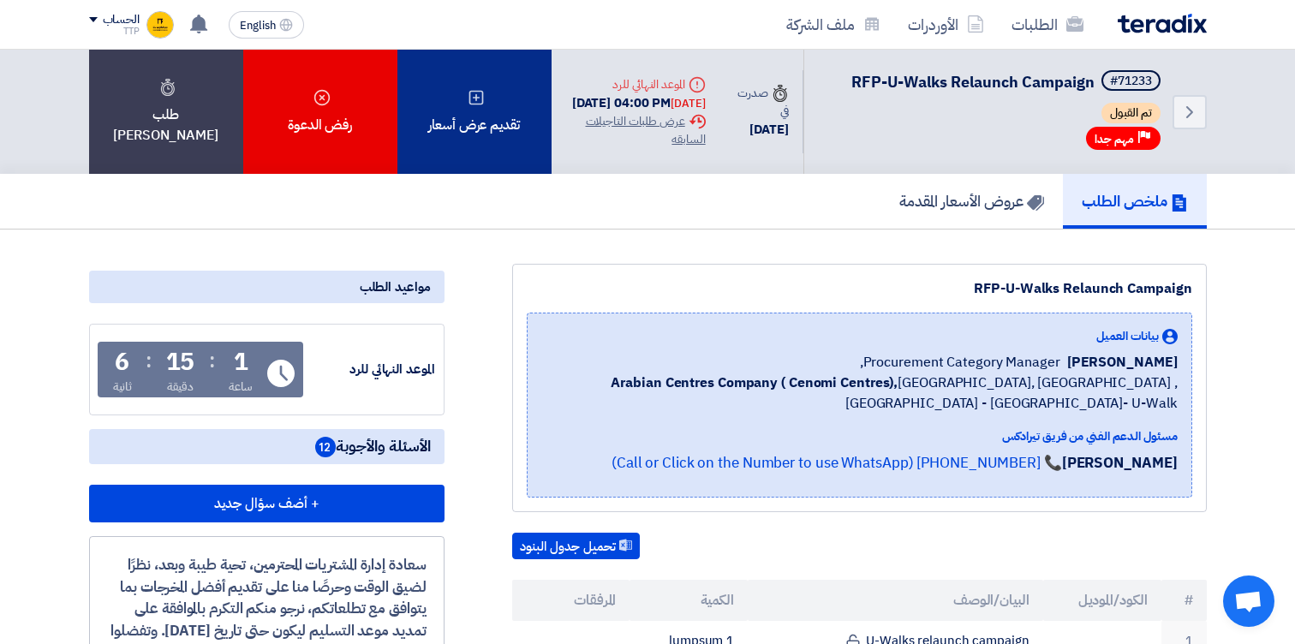
click at [470, 146] on div "تقديم عرض أسعار" at bounding box center [474, 112] width 154 height 124
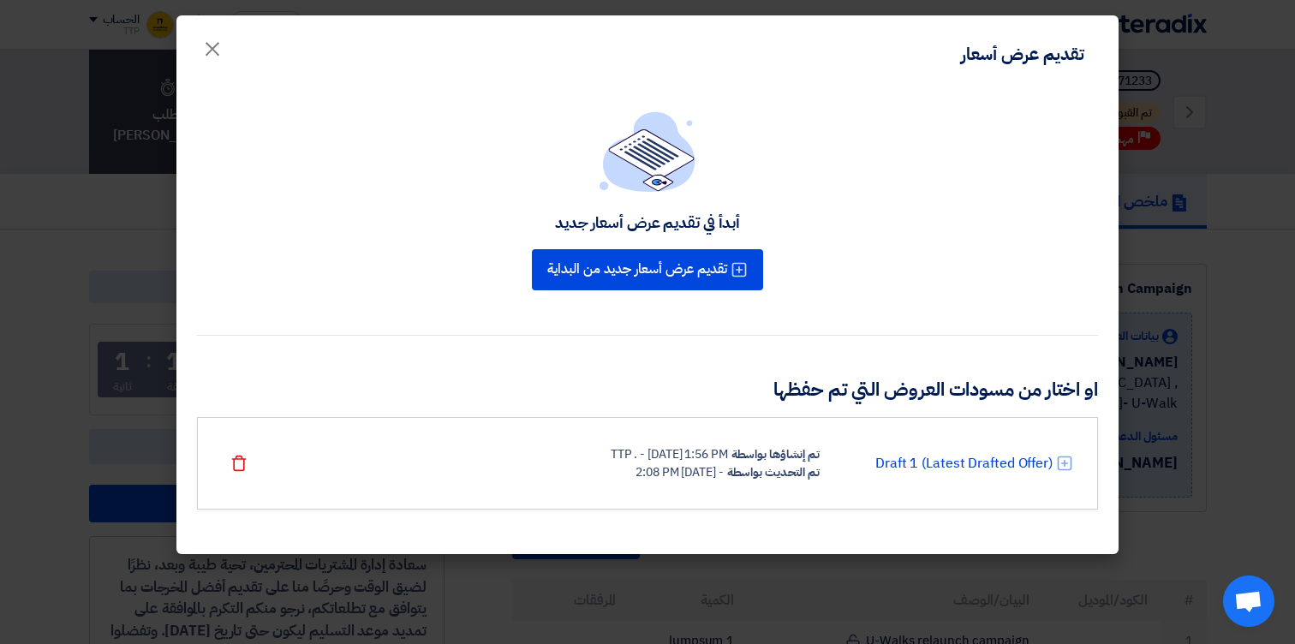
click at [1284, 259] on modal-container "تقديم عرض أسعار × أبدأ في تقديم عرض أسعار جديد تقديم عرض أسعار جديد من البداية …" at bounding box center [647, 322] width 1295 height 644
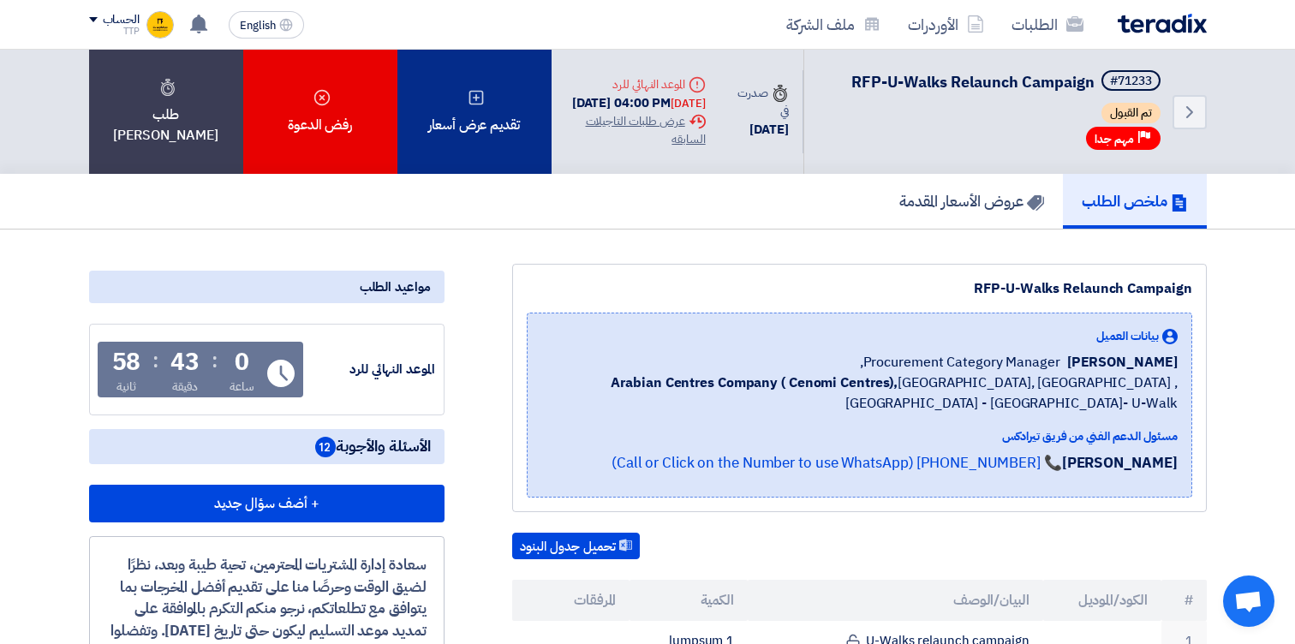
click at [472, 86] on div "تقديم عرض أسعار" at bounding box center [474, 112] width 154 height 124
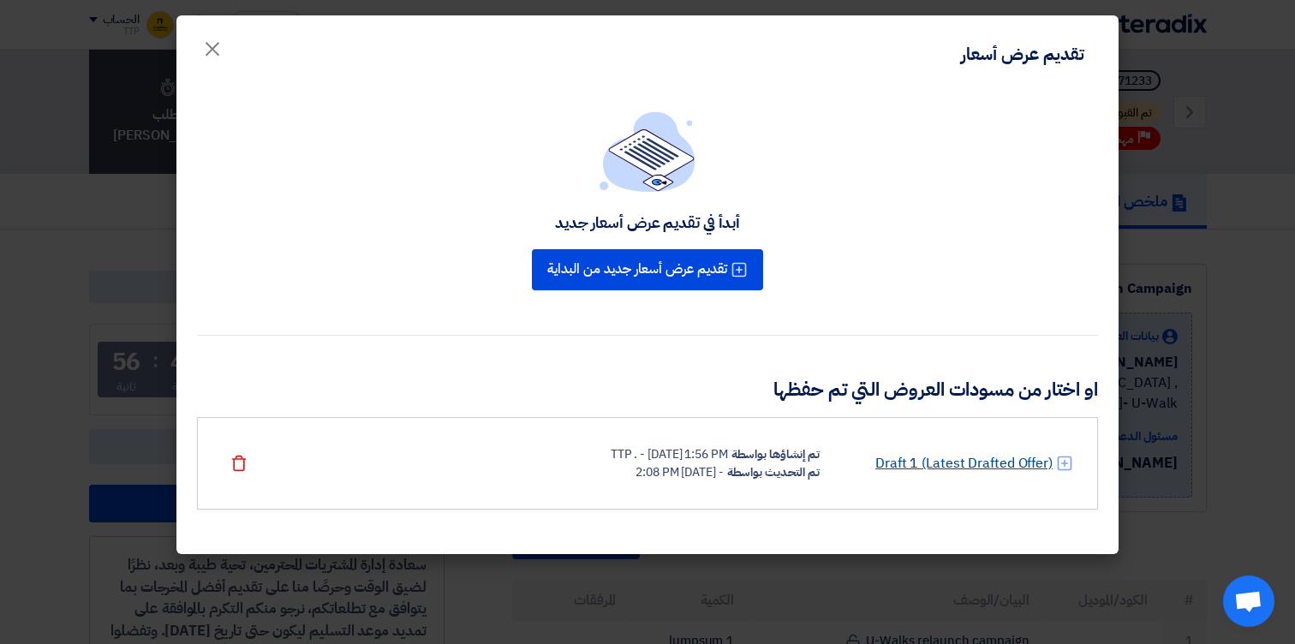
click at [910, 456] on link "Draft 1 (Latest Drafted Offer)" at bounding box center [963, 463] width 177 height 21
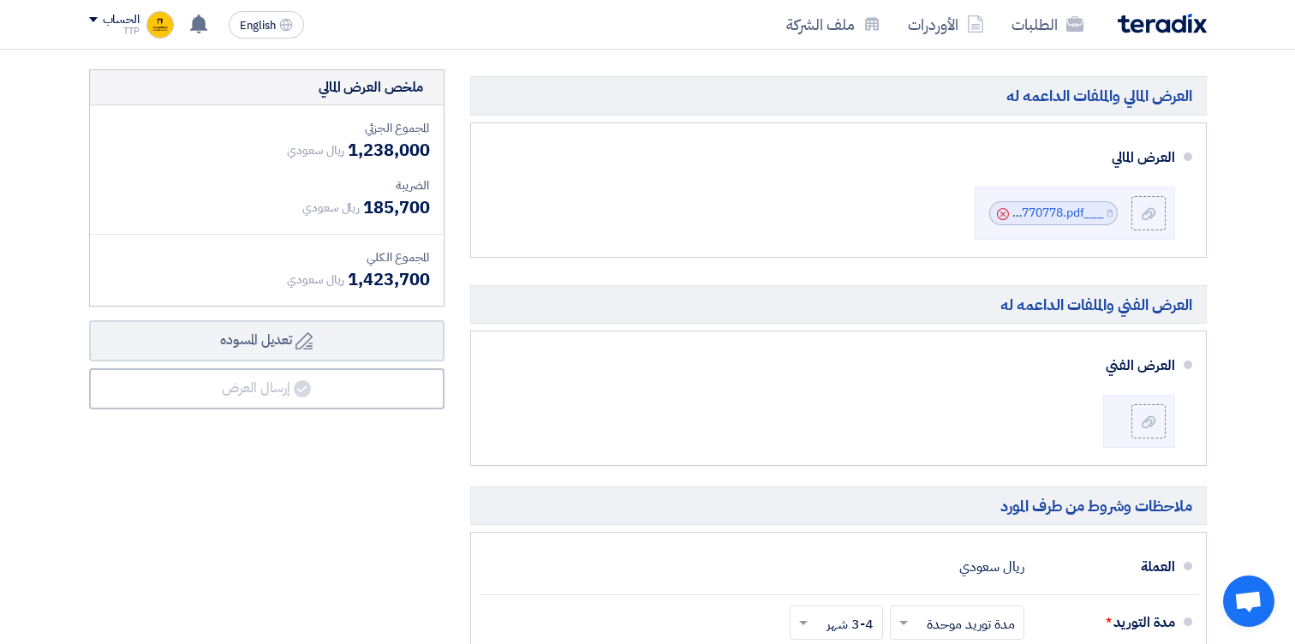
scroll to position [446, 0]
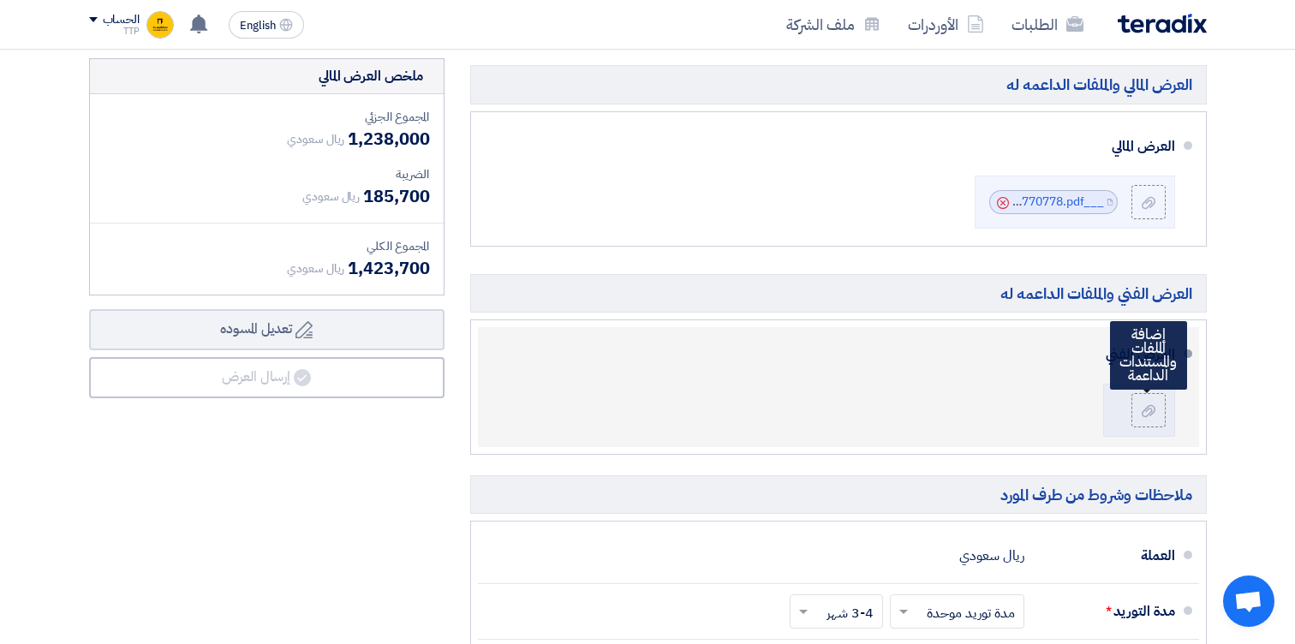
click at [1006, 402] on div "العرض الفني إضافة الملفات والمستندات الداعمة" at bounding box center [832, 387] width 683 height 106
click at [1134, 408] on label at bounding box center [1148, 410] width 34 height 34
click at [0, 0] on input "file" at bounding box center [0, 0] width 0 height 0
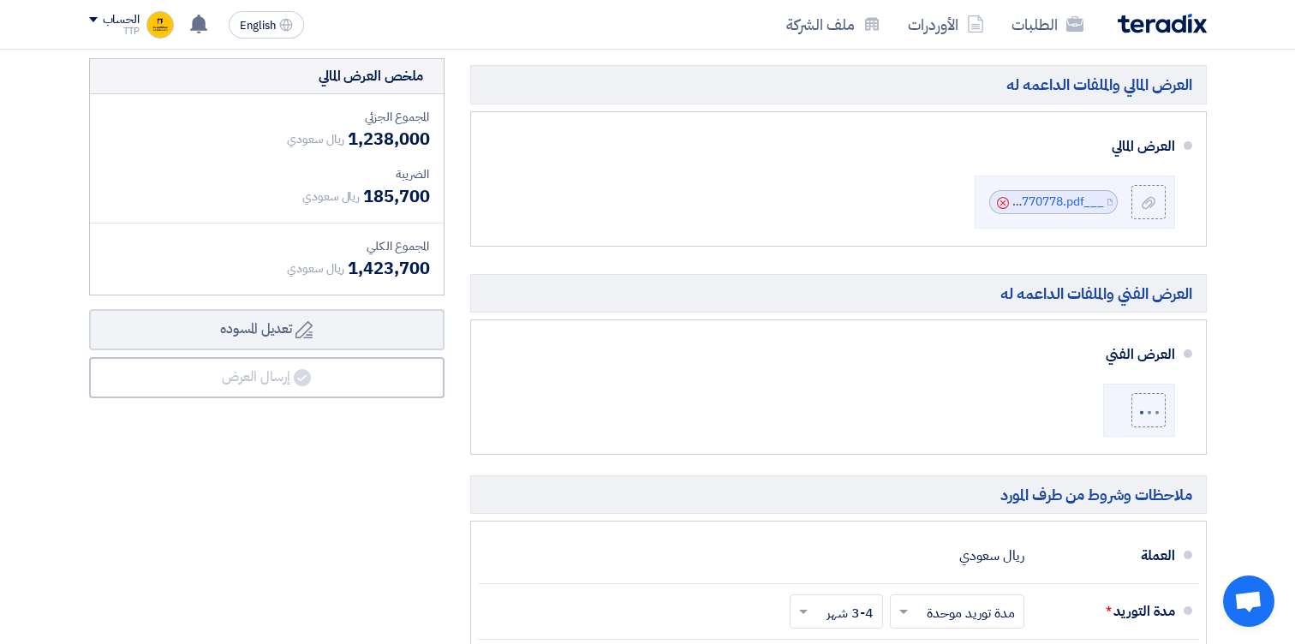
click at [430, 482] on div "ملخص [PERSON_NAME] المجموع الجزئي ريال سعودي 1,238,000 الضريبة ريال سعودي" at bounding box center [266, 500] width 381 height 884
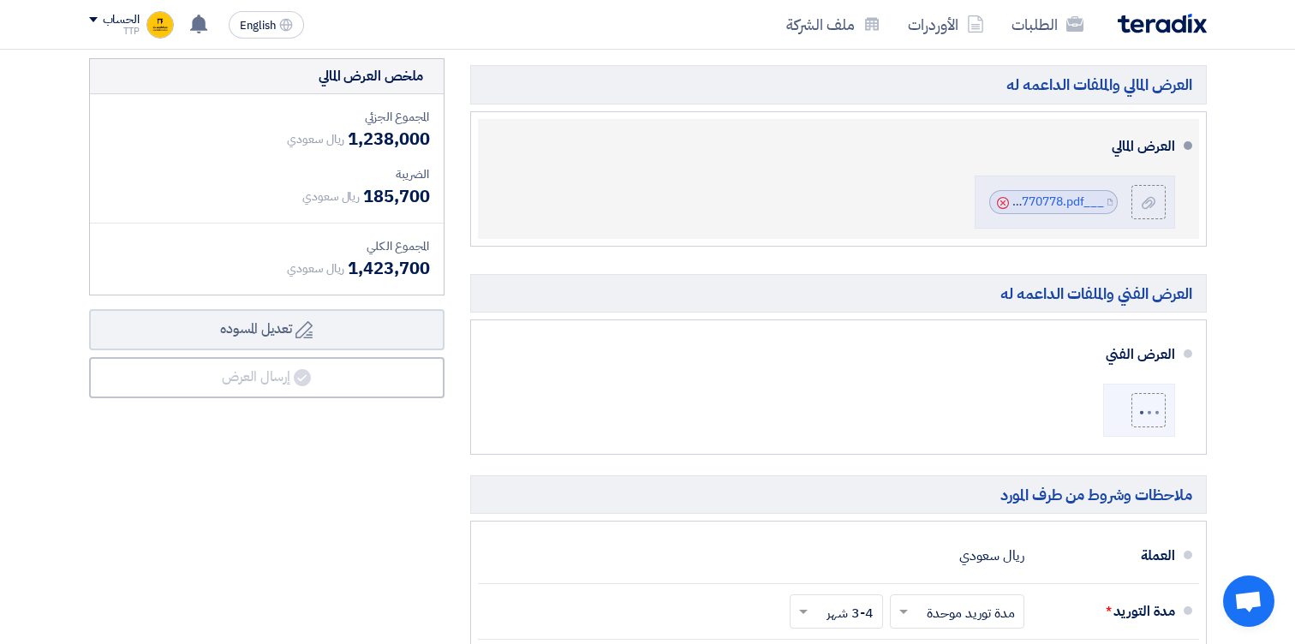
click at [1184, 146] on span at bounding box center [1187, 145] width 9 height 9
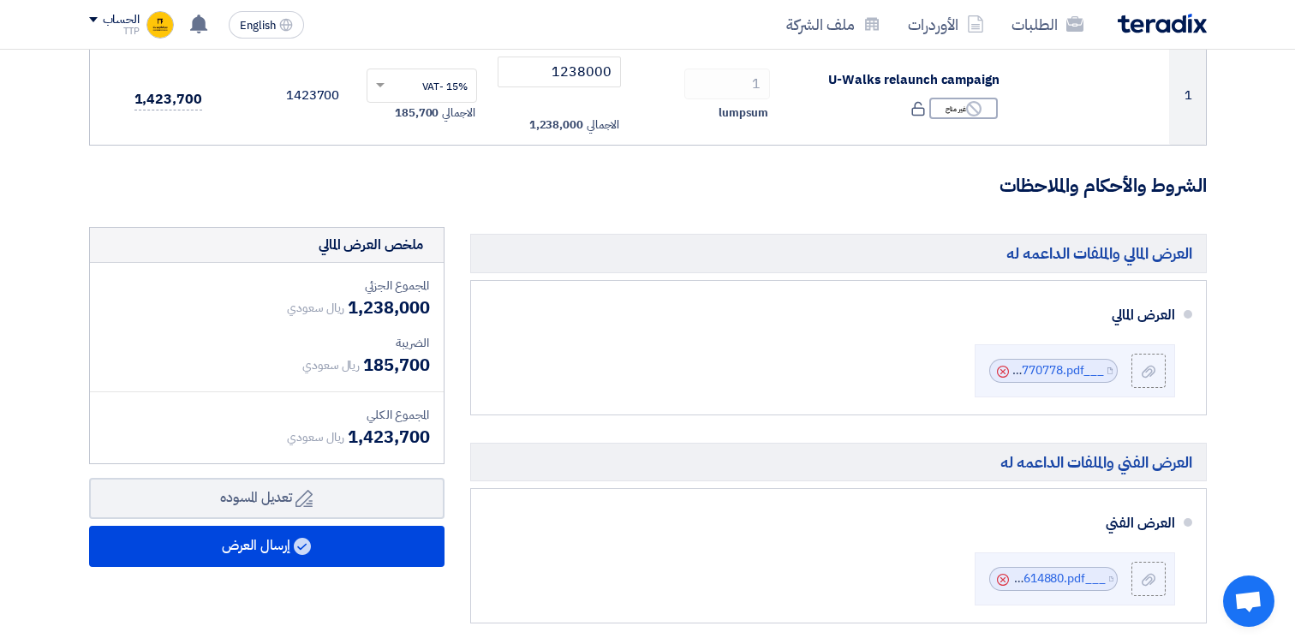
scroll to position [291, 0]
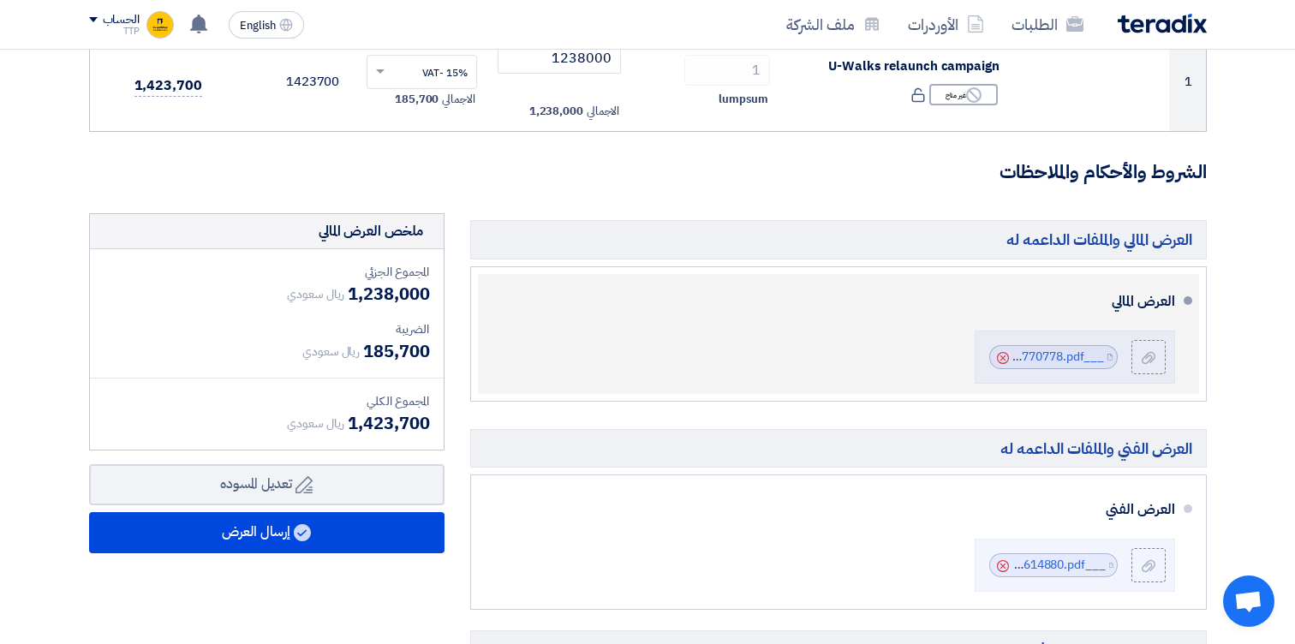
click at [1001, 357] on icon "Cancel" at bounding box center [1003, 358] width 12 height 12
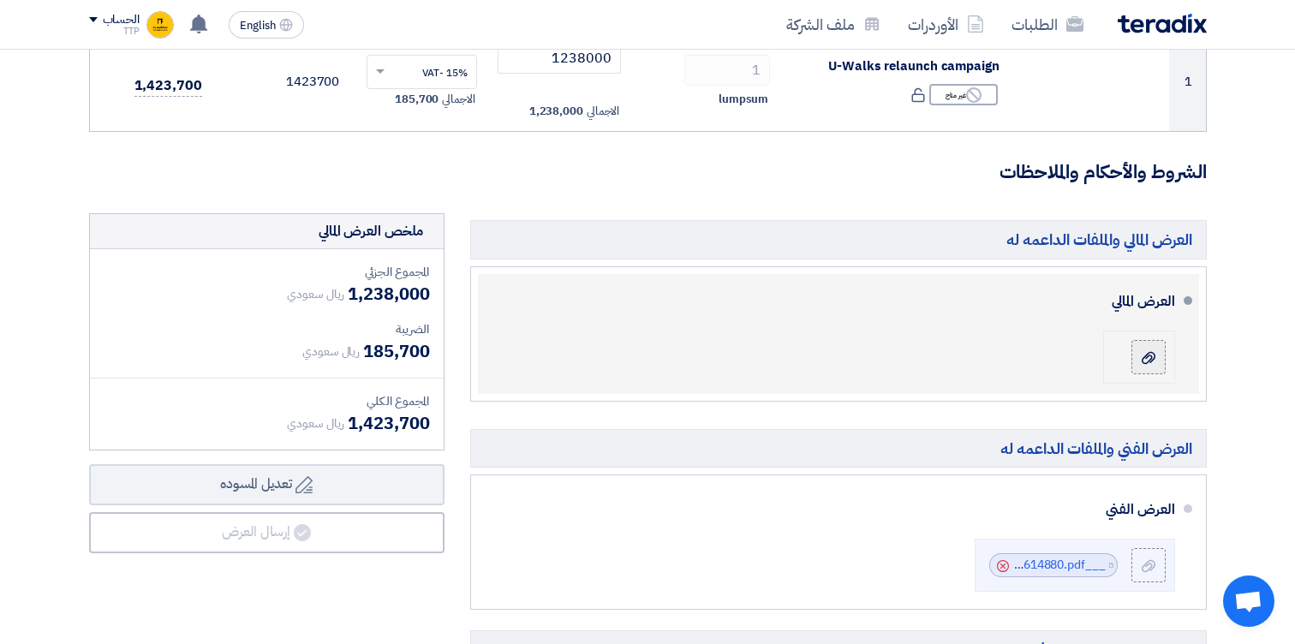
click at [1141, 351] on icon at bounding box center [1148, 358] width 14 height 14
click at [0, 0] on input "file" at bounding box center [0, 0] width 0 height 0
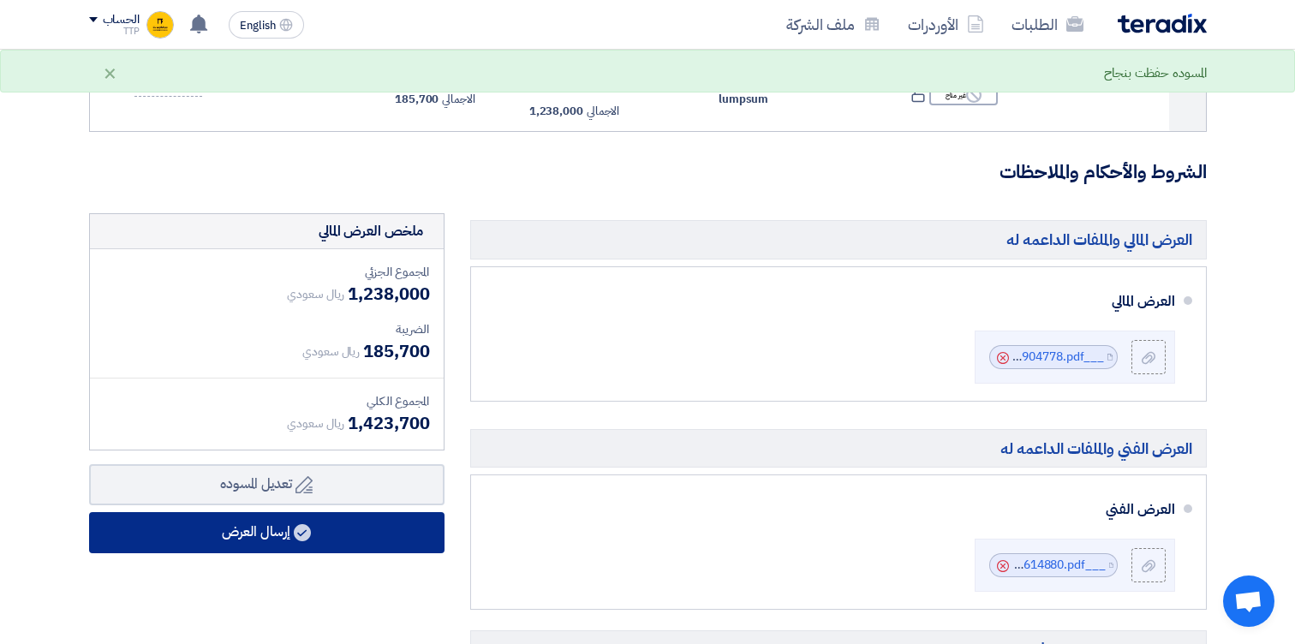
click at [326, 533] on button "إرسال العرض" at bounding box center [266, 532] width 355 height 41
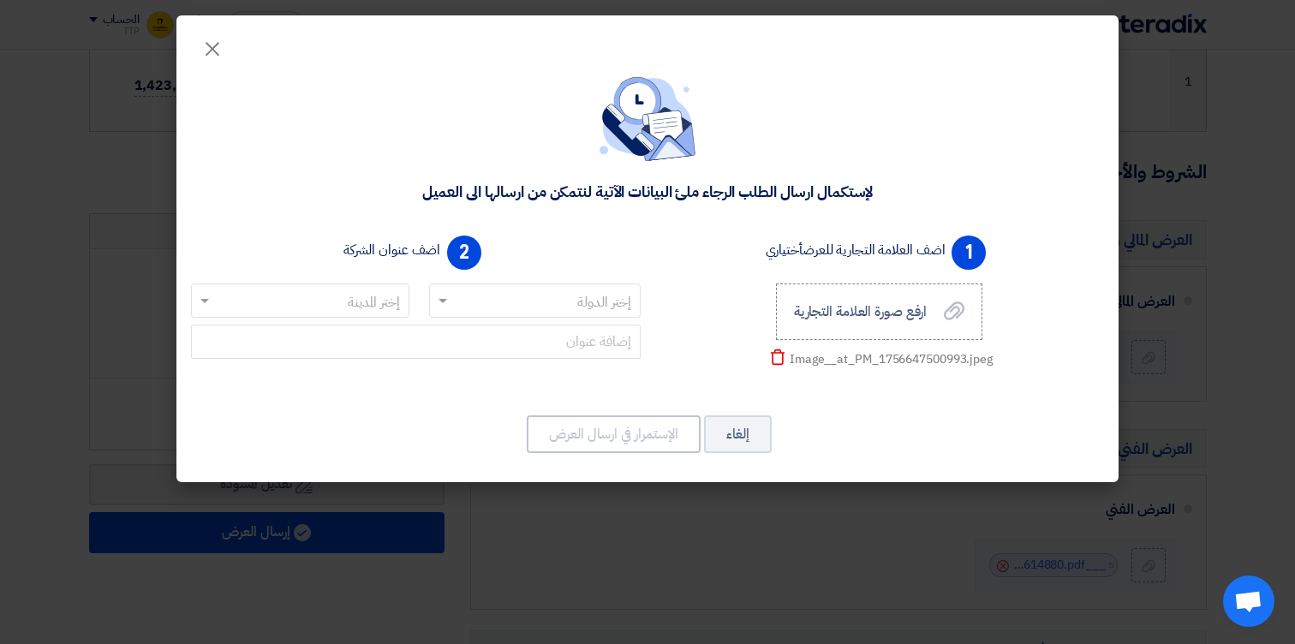
click at [468, 305] on input "text" at bounding box center [545, 302] width 178 height 28
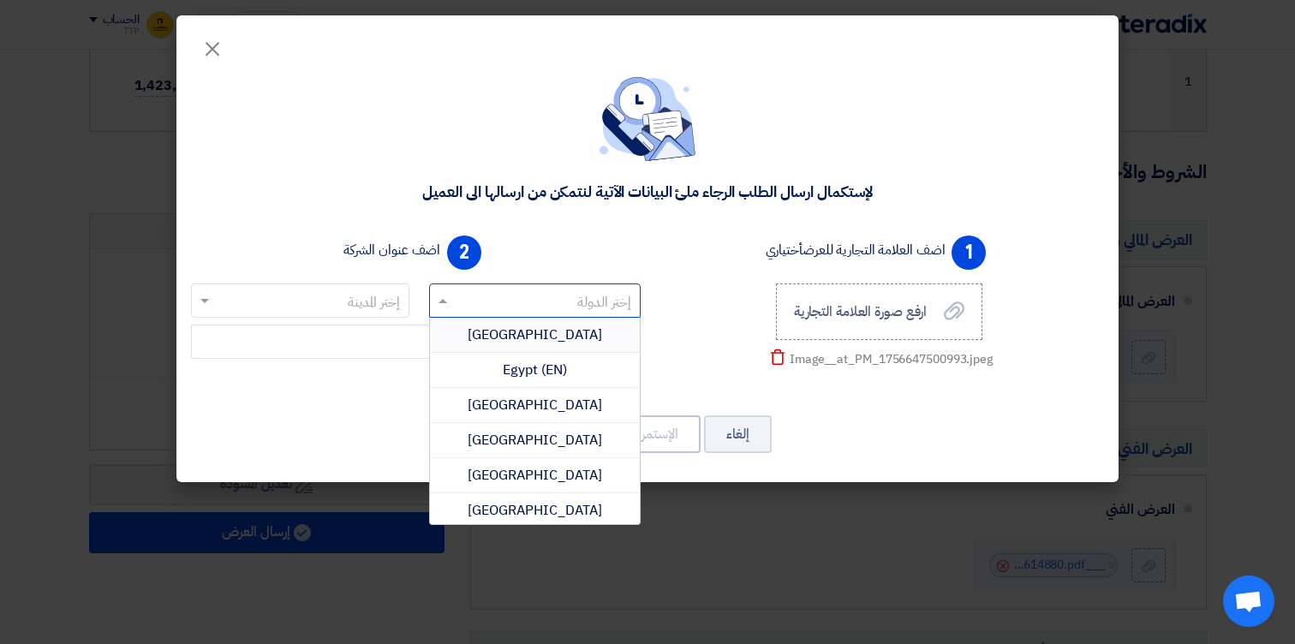
click at [642, 294] on div "2 اضف عنوان الشركة إختر الدولة [GEOGRAPHIC_DATA] [GEOGRAPHIC_DATA] (EN) [GEOGRA…" at bounding box center [415, 308] width 463 height 158
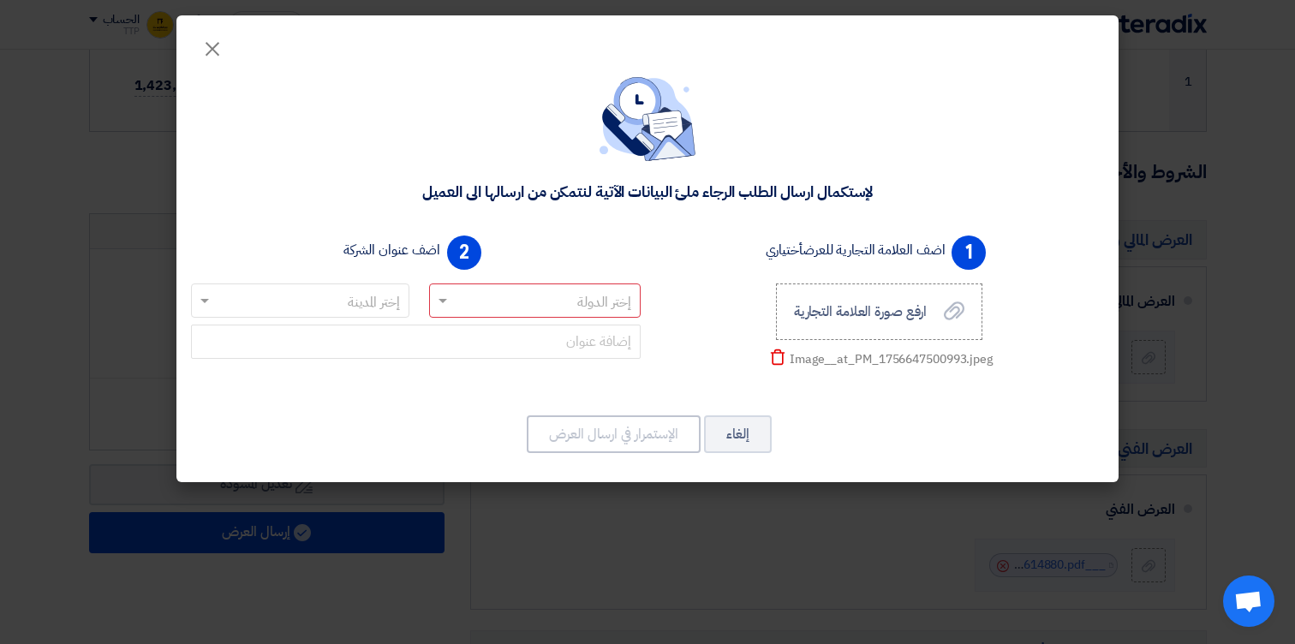
click at [885, 365] on div "Image__at_PM_1756647500993.jpeg" at bounding box center [890, 359] width 203 height 18
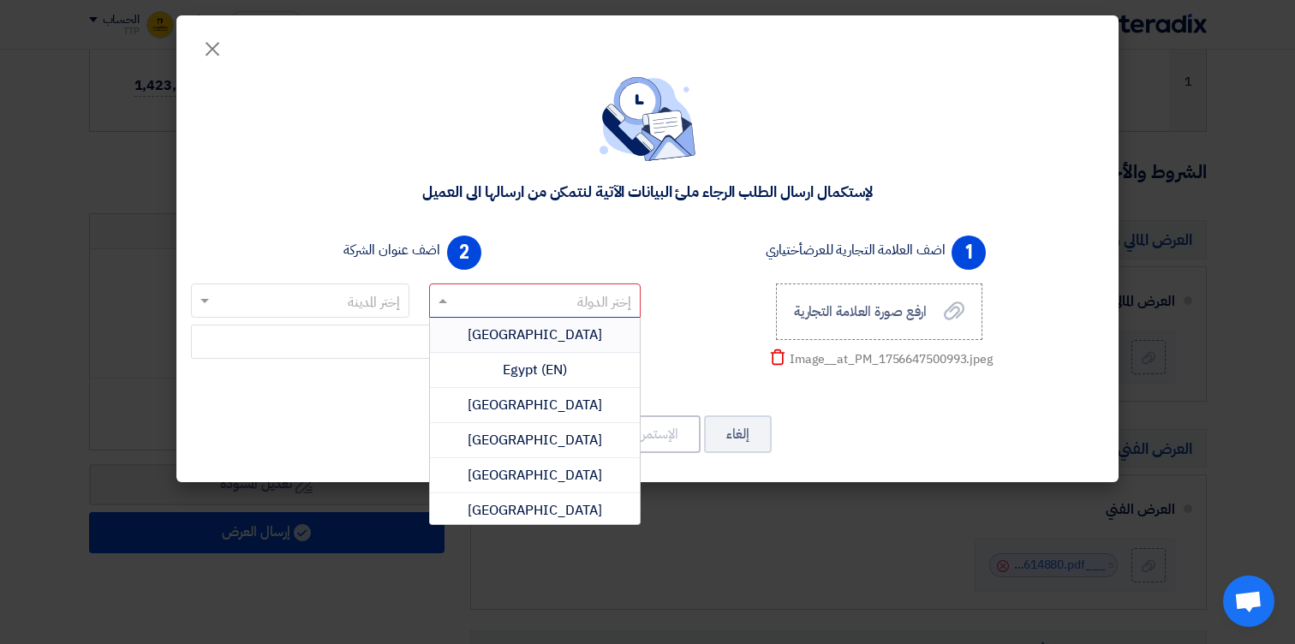
click at [452, 301] on div at bounding box center [535, 300] width 211 height 28
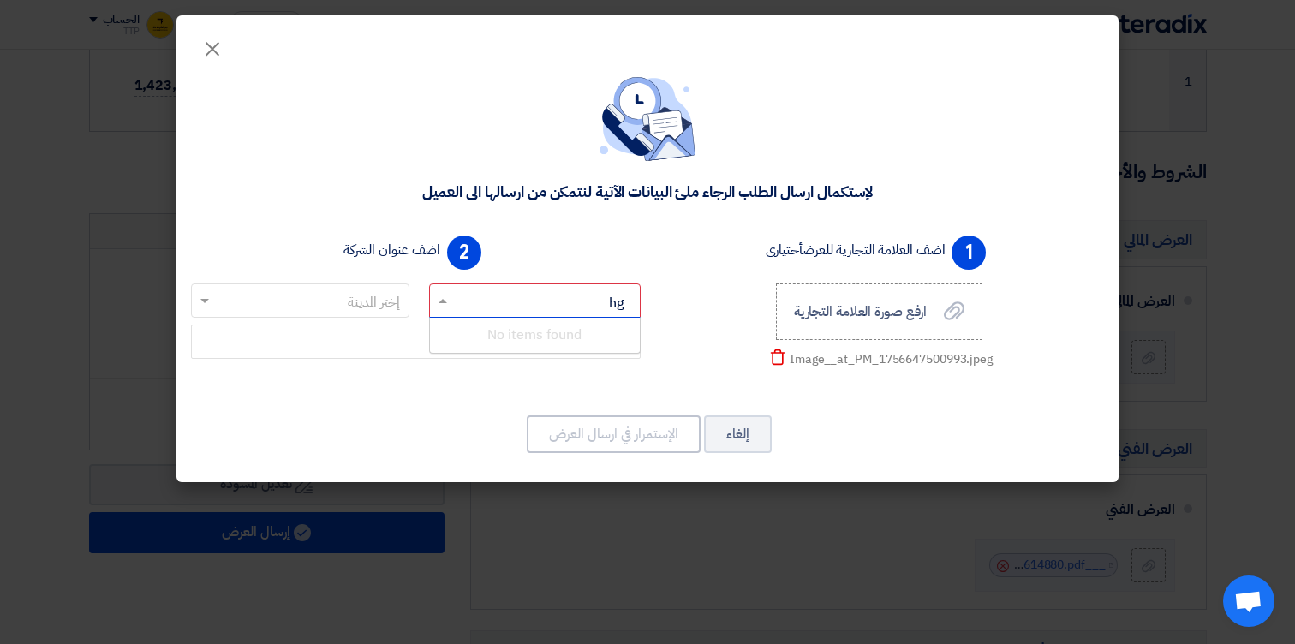
type input "h"
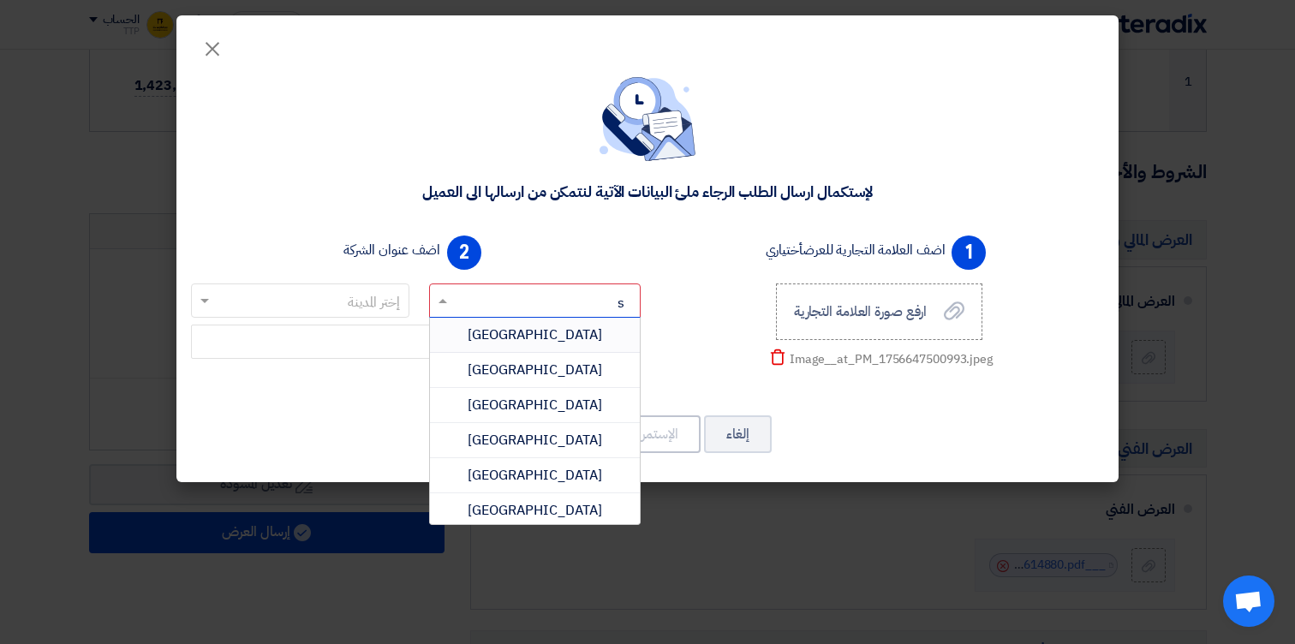
type input "sa"
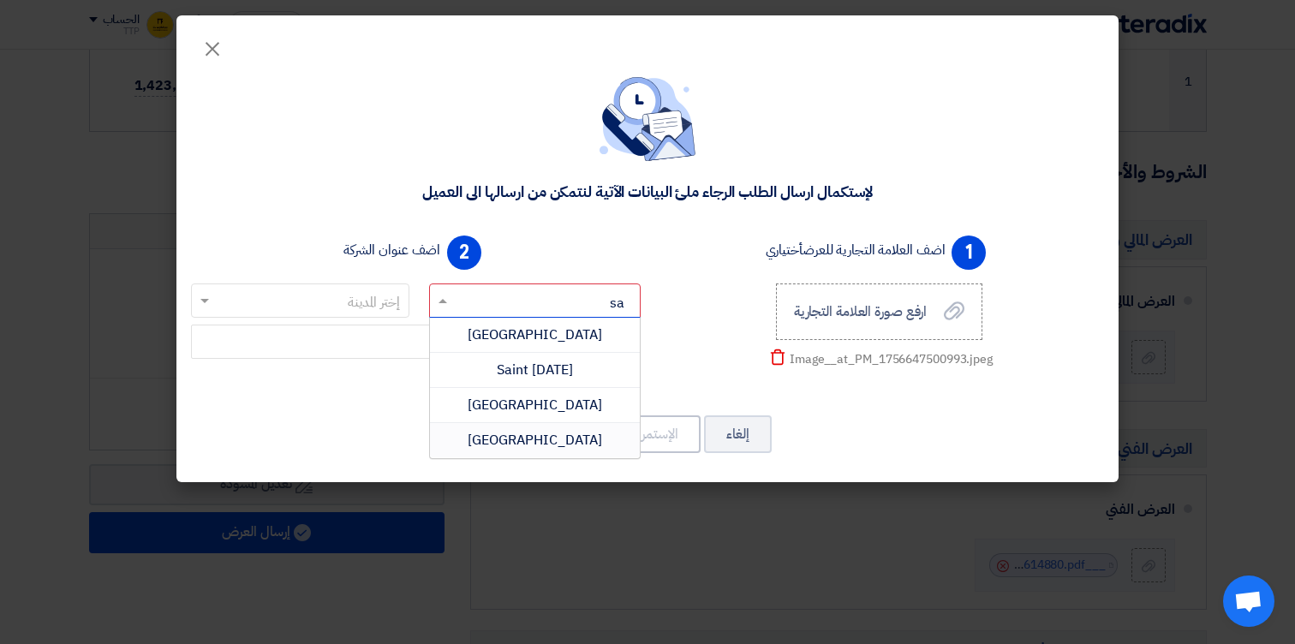
click at [505, 440] on span "[GEOGRAPHIC_DATA]" at bounding box center [535, 440] width 134 height 21
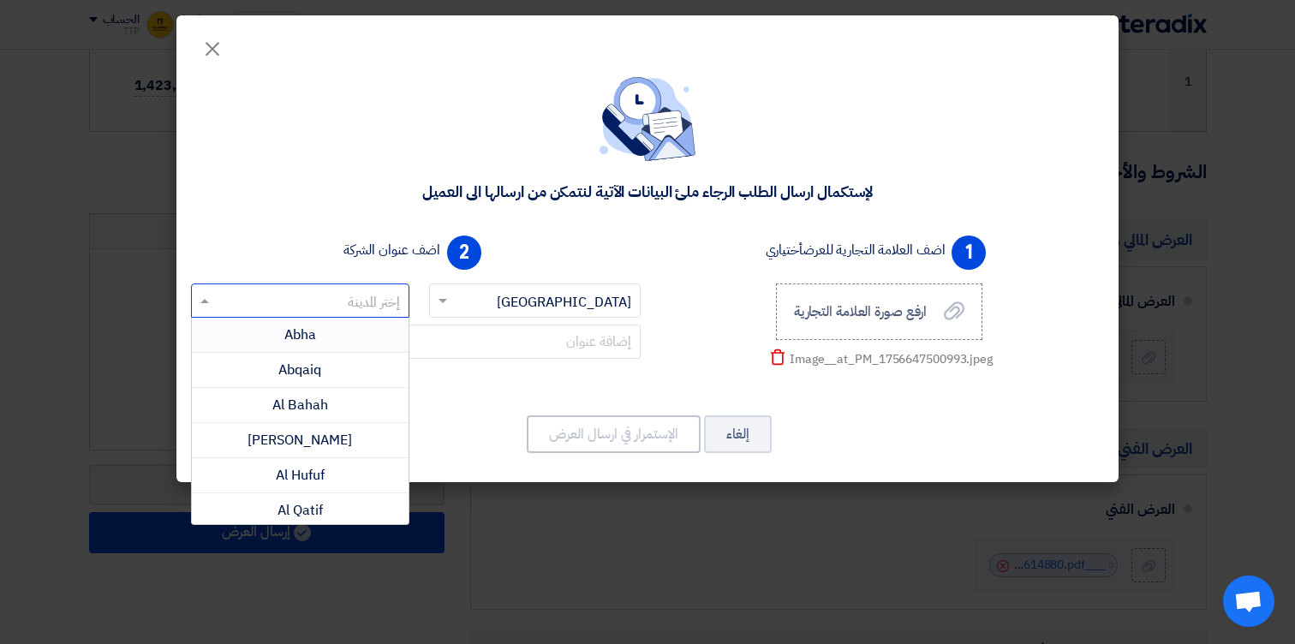
click at [361, 300] on input "text" at bounding box center [309, 302] width 184 height 28
type input "ri"
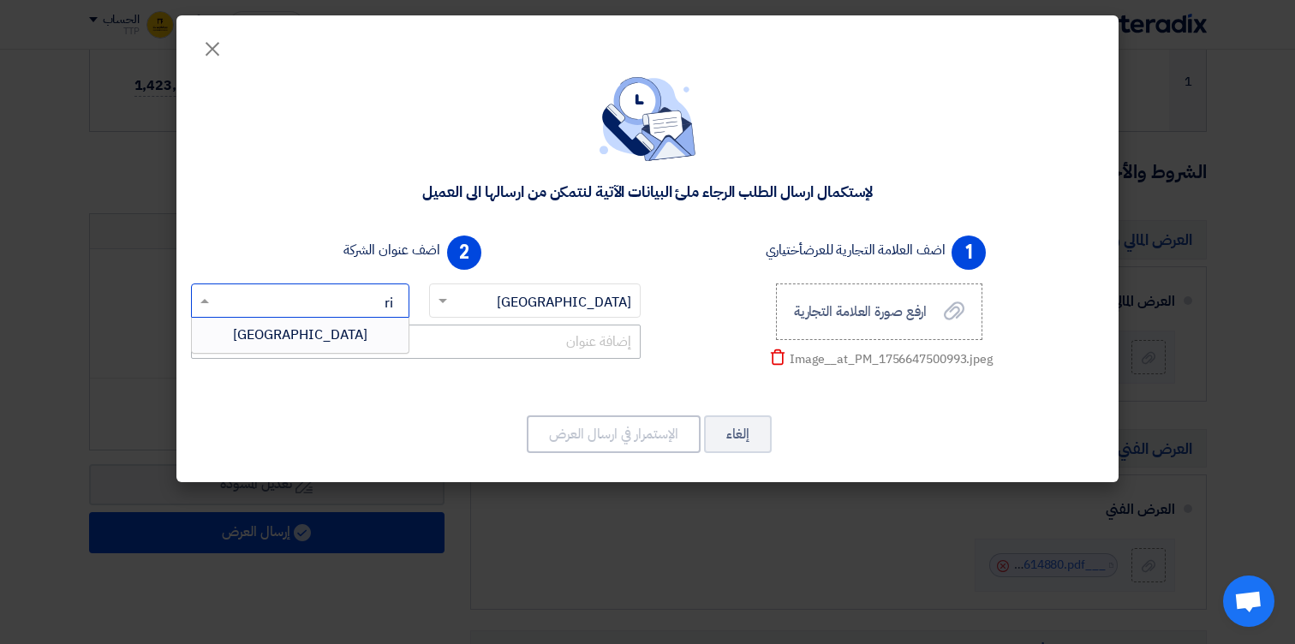
click at [360, 332] on div "[GEOGRAPHIC_DATA]" at bounding box center [300, 335] width 217 height 34
click at [471, 360] on div at bounding box center [416, 345] width 450 height 41
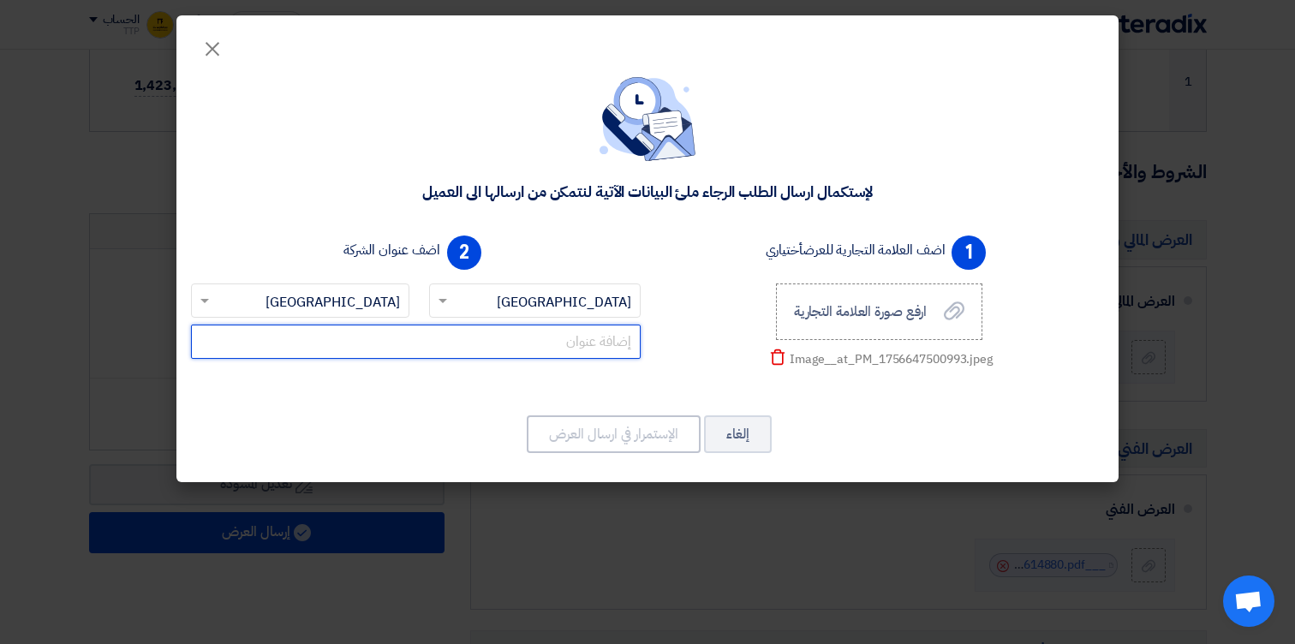
click at [490, 342] on input "text" at bounding box center [416, 342] width 450 height 34
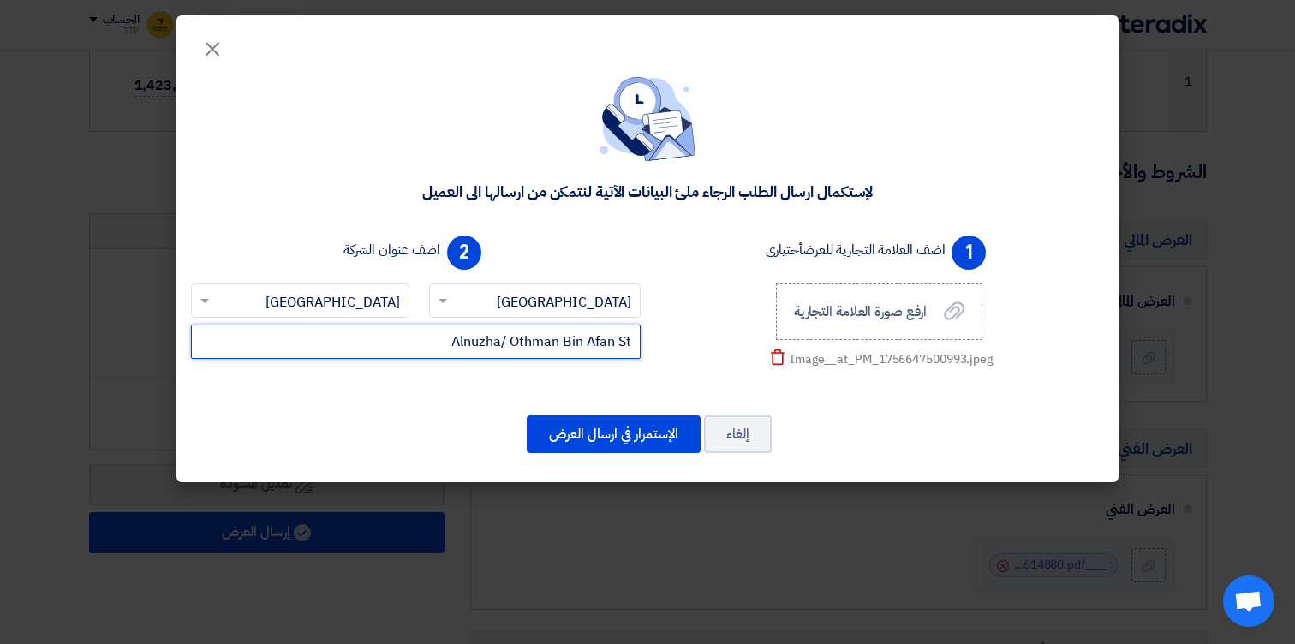
click at [586, 344] on input "Alnuzha/ Othman Bin Afan St" at bounding box center [416, 342] width 450 height 34
type input "Alnuzha/ Othman Bin Affan St"
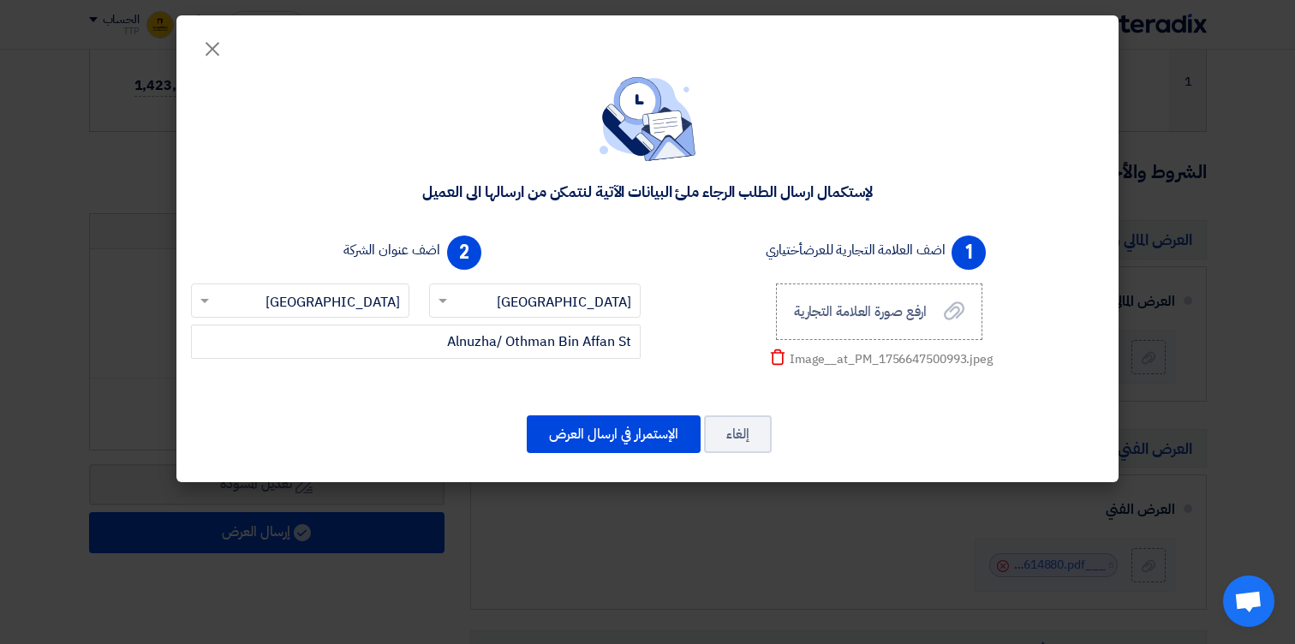
click at [606, 321] on div "إختر الدولة × [GEOGRAPHIC_DATA] ×" at bounding box center [532, 303] width 232 height 41
click at [824, 359] on div "Image__at_PM_1756647500993.jpeg" at bounding box center [890, 359] width 203 height 18
click at [941, 410] on div "[DEMOGRAPHIC_DATA] ارسال الطلب الرجاء ملئ البيانات الآتية لنتمكن من ارسالها الى…" at bounding box center [647, 268] width 942 height 427
click at [645, 426] on button "الإستمرار في ارسال العرض" at bounding box center [614, 434] width 174 height 38
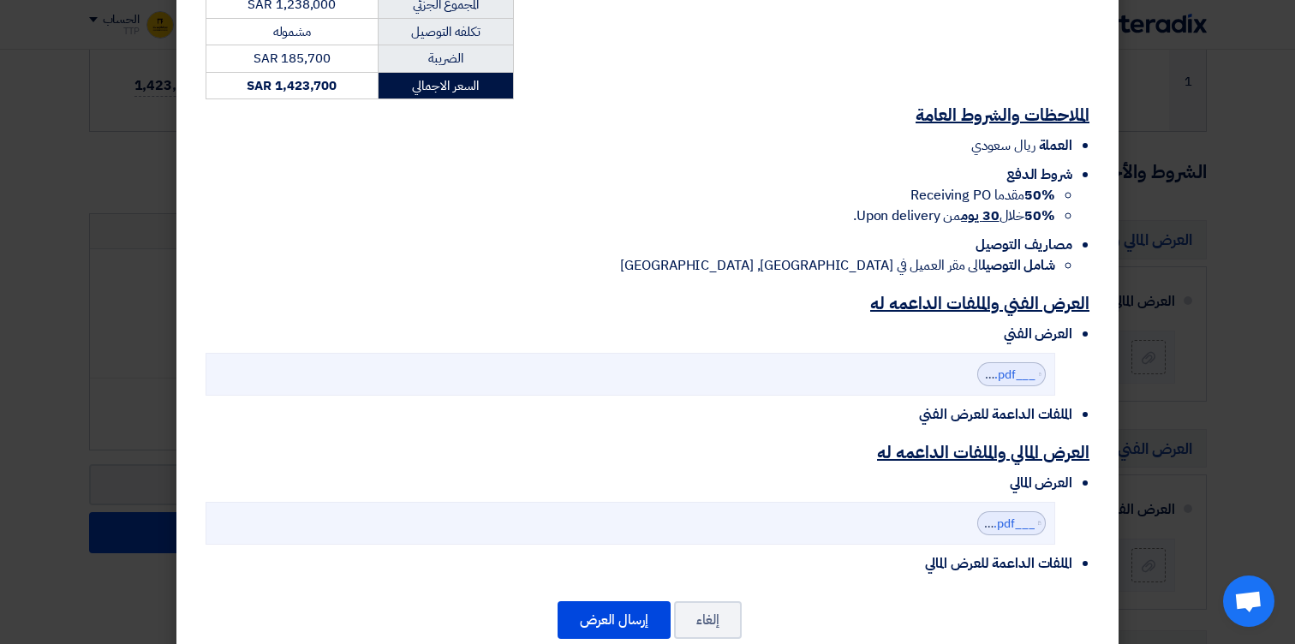
scroll to position [431, 0]
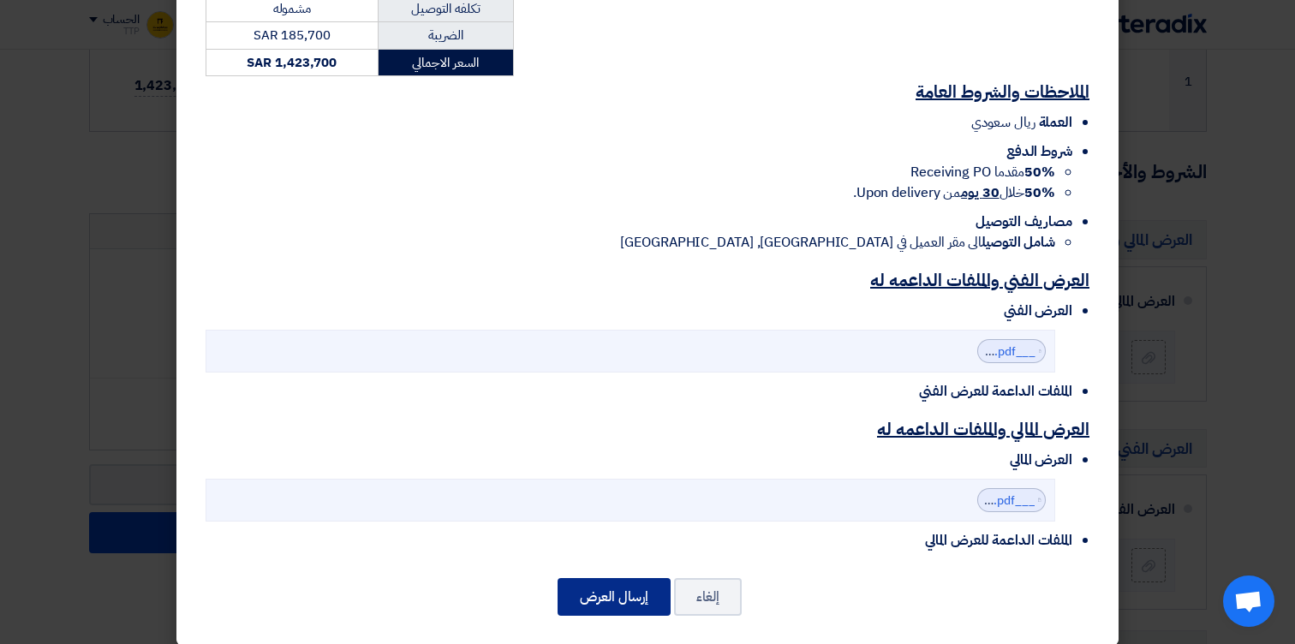
click at [599, 581] on button "إرسال العرض" at bounding box center [613, 597] width 113 height 38
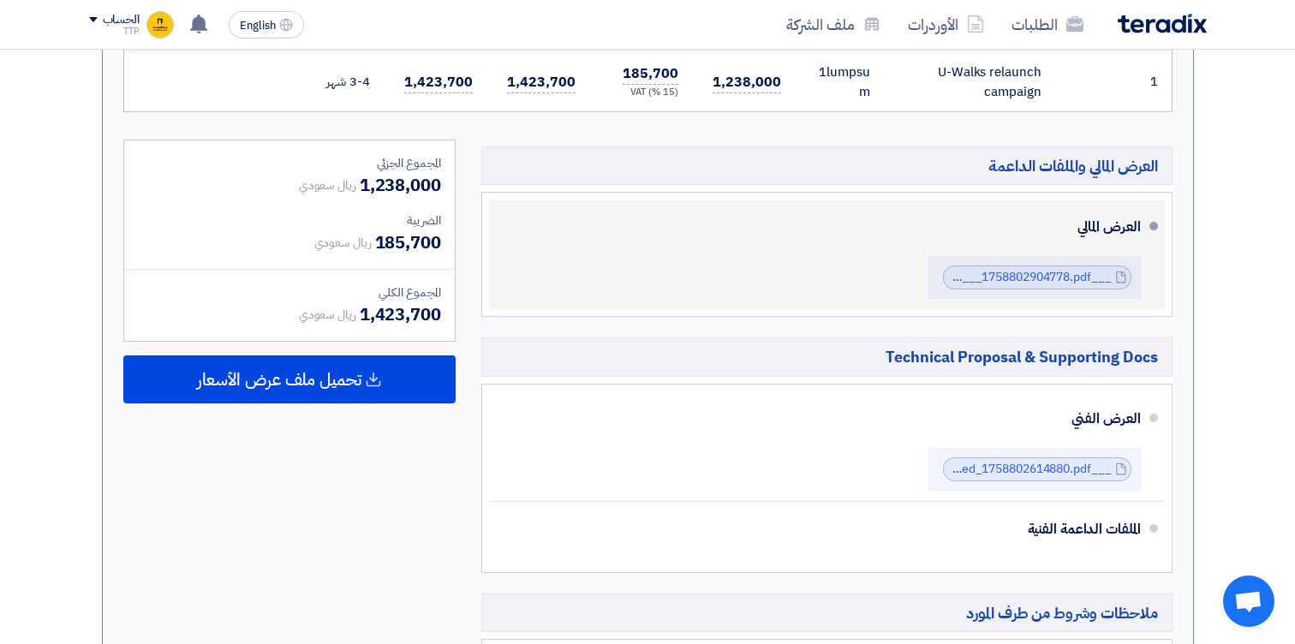
scroll to position [435, 0]
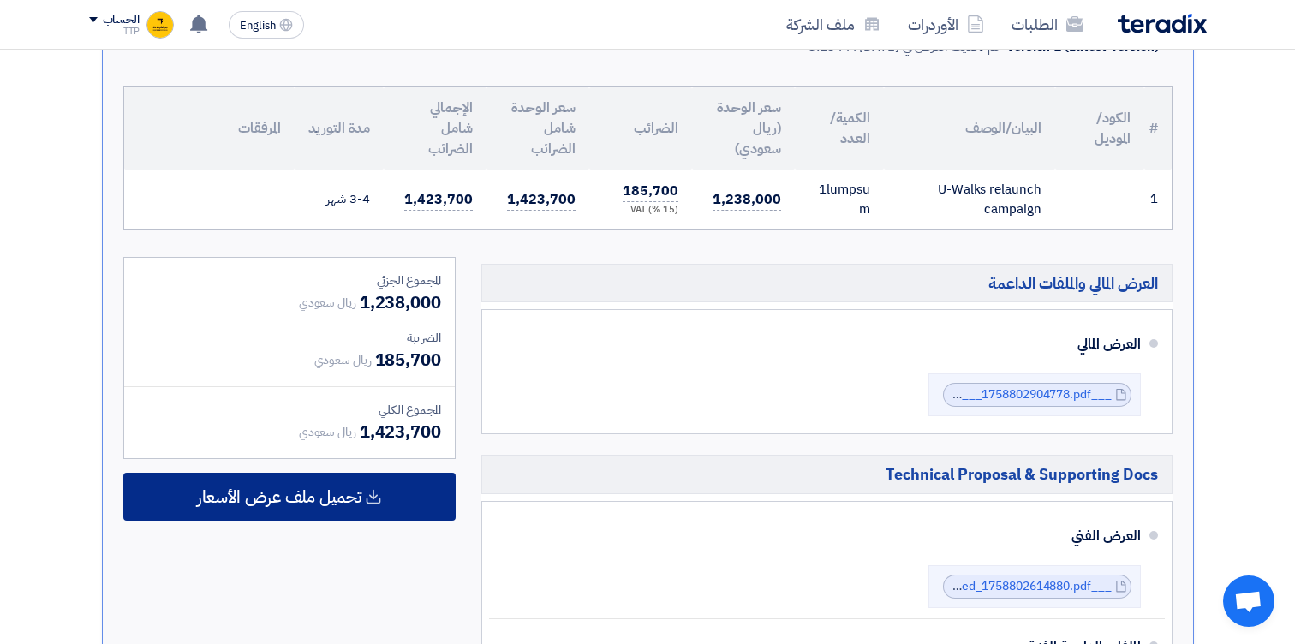
click at [295, 502] on span "تحميل ملف عرض الأسعار" at bounding box center [279, 496] width 164 height 15
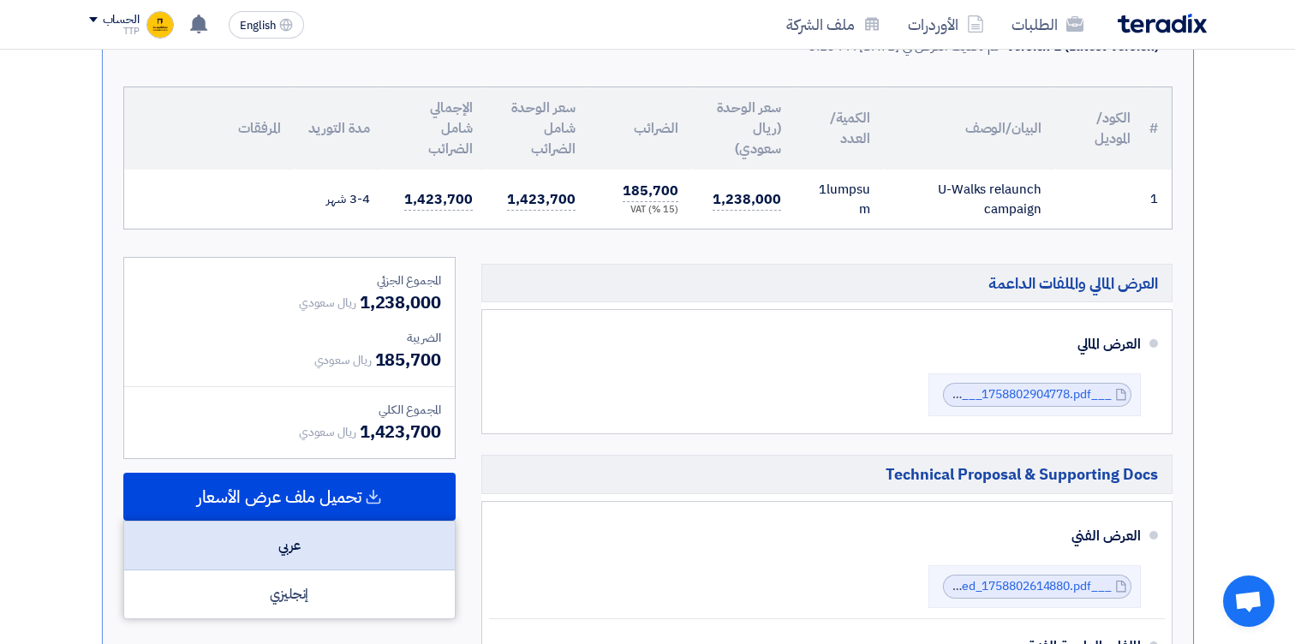
click at [295, 551] on div "عربي" at bounding box center [289, 545] width 331 height 49
